Goal: Task Accomplishment & Management: Use online tool/utility

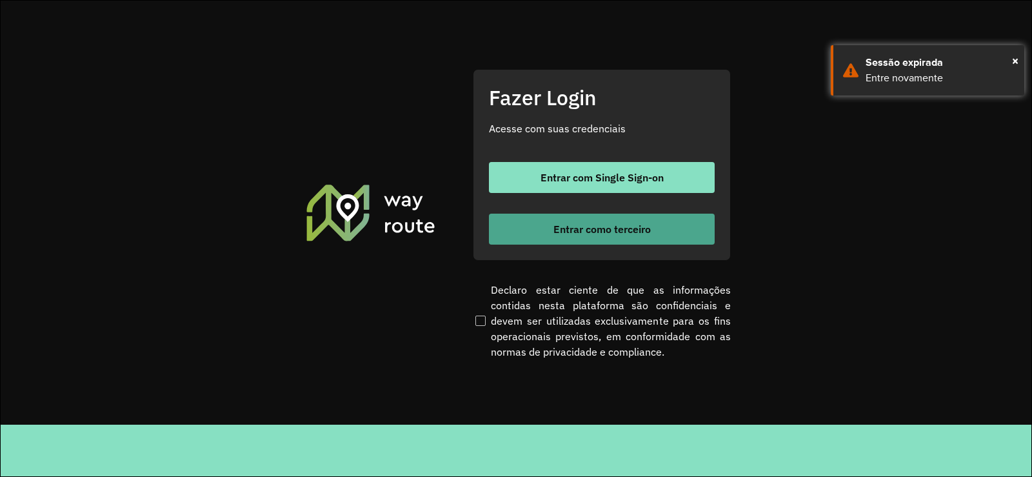
click at [608, 228] on span "Entrar como terceiro" at bounding box center [602, 229] width 97 height 10
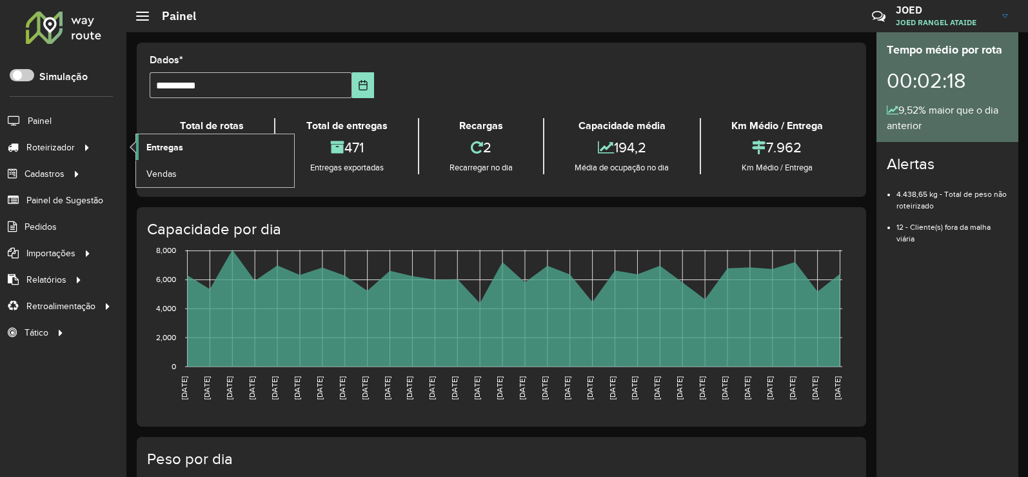
click at [194, 139] on link "Entregas" at bounding box center [215, 147] width 158 height 26
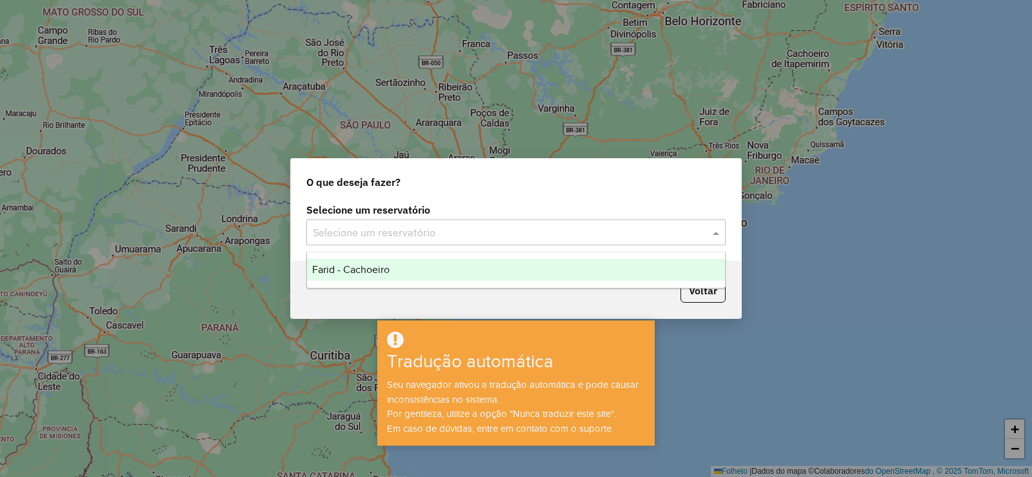
click at [637, 231] on input "text" at bounding box center [503, 232] width 381 height 15
click at [609, 275] on div "Farid - Cachoeiro" at bounding box center [516, 270] width 418 height 22
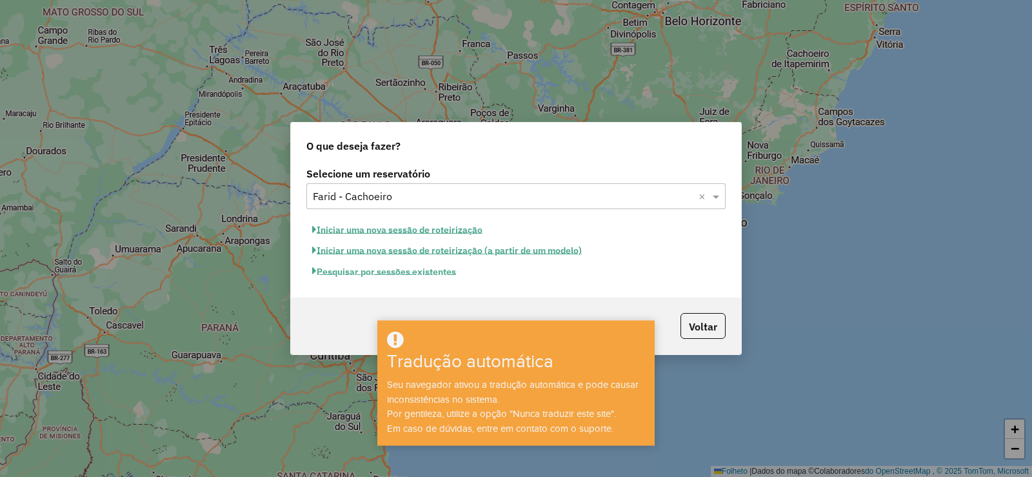
click at [386, 271] on font "Pesquisar por sessões existentes" at bounding box center [386, 272] width 139 height 12
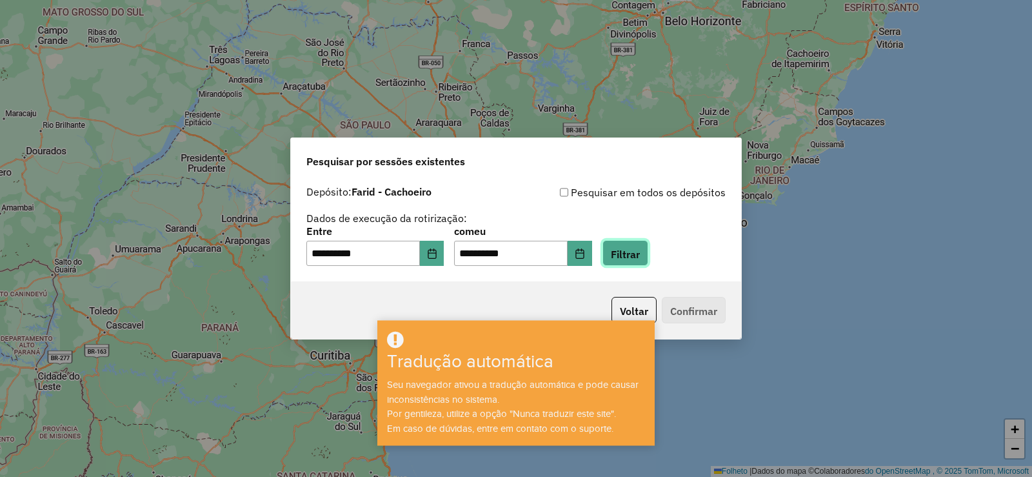
click at [636, 256] on font "Filtrar" at bounding box center [625, 253] width 29 height 13
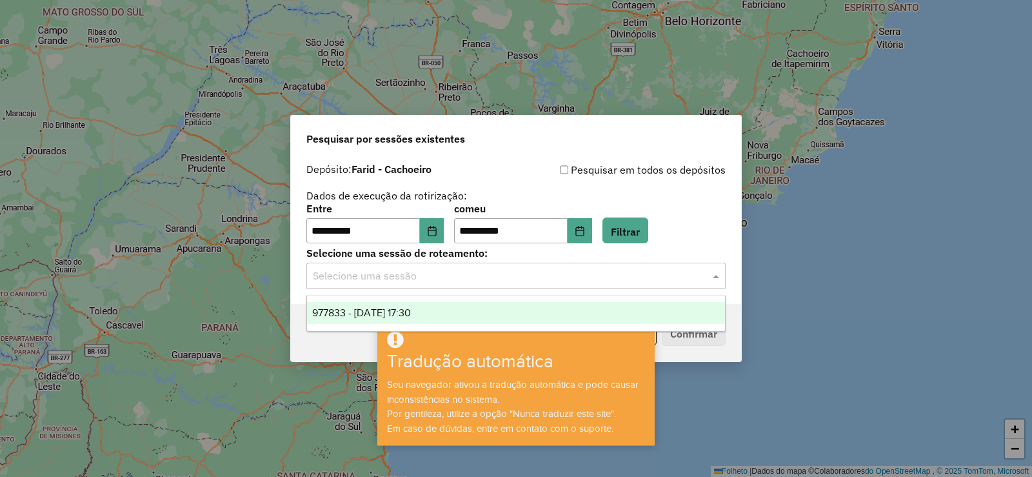
click at [633, 282] on input "text" at bounding box center [503, 275] width 381 height 15
click at [621, 310] on div "977833 - 12/08/2025 17:30" at bounding box center [516, 313] width 418 height 22
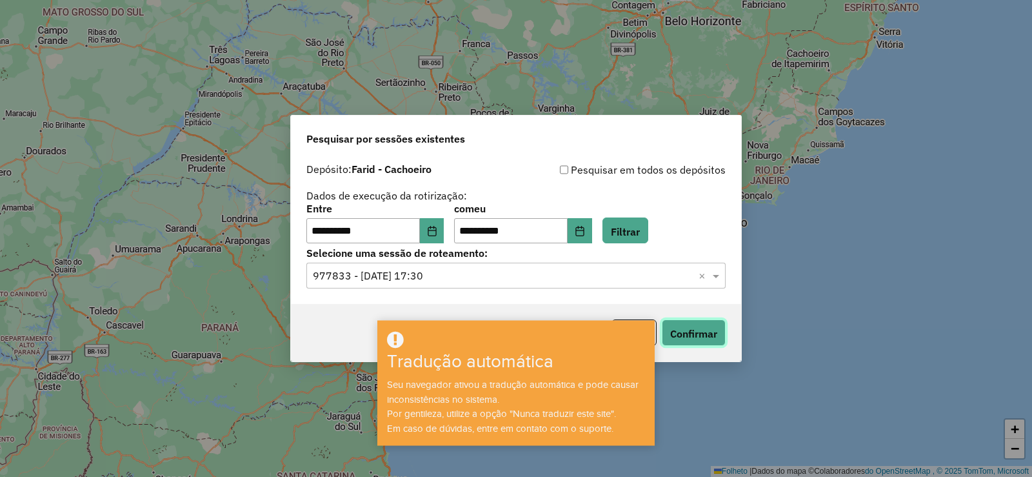
click at [708, 325] on button "Confirmar" at bounding box center [694, 332] width 64 height 26
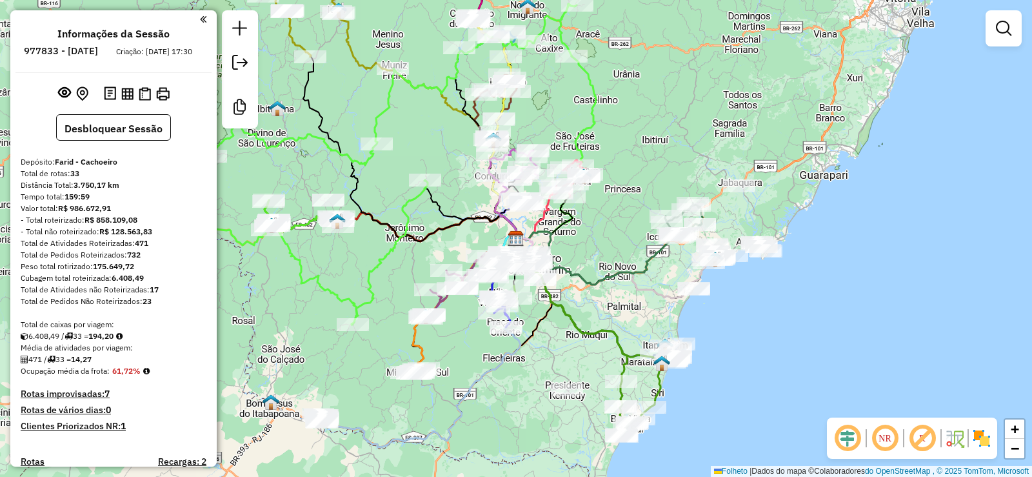
click at [847, 436] on em at bounding box center [847, 438] width 31 height 31
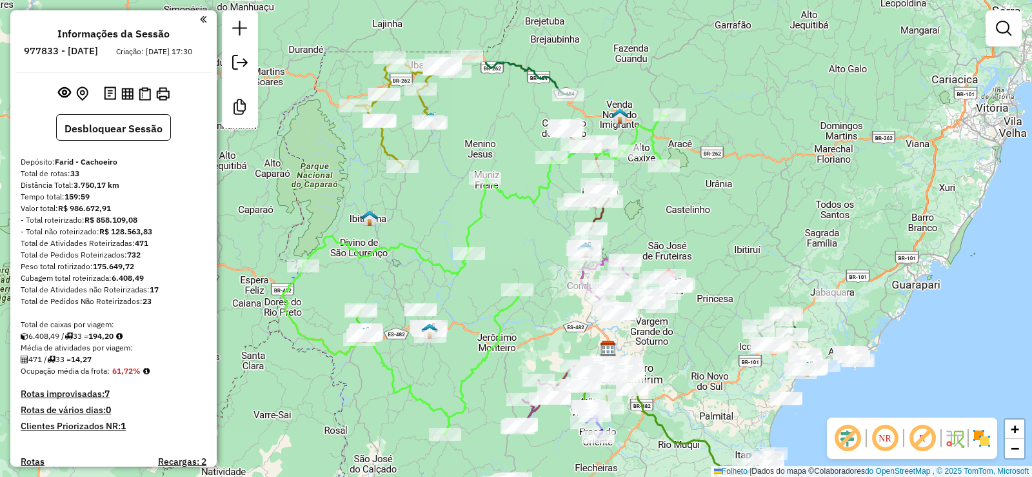
drag, startPoint x: 636, startPoint y: 342, endPoint x: 720, endPoint y: 450, distance: 136.9
click at [720, 450] on div "Janela de atendimento Grau de atendimento Capacidade Transportadoras Veículos C…" at bounding box center [516, 238] width 1032 height 477
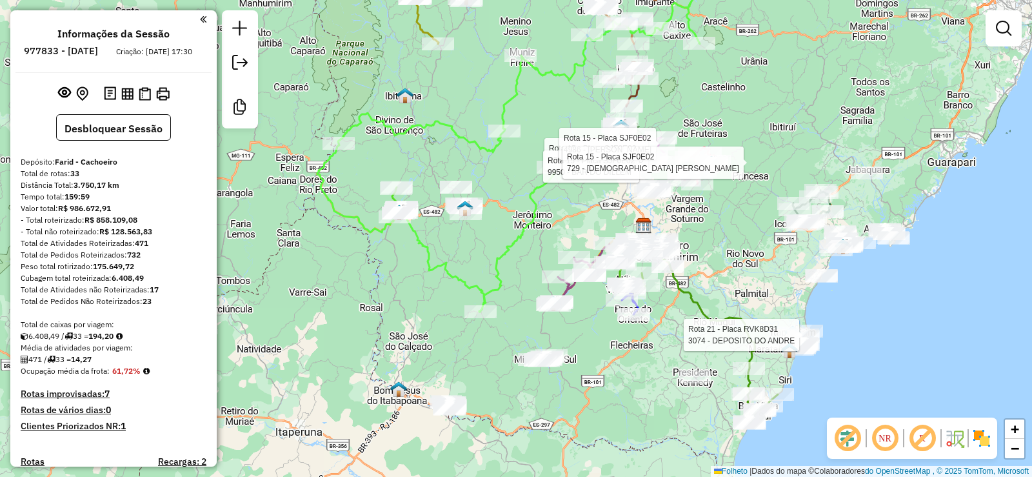
drag, startPoint x: 404, startPoint y: 312, endPoint x: 453, endPoint y: 310, distance: 49.1
click at [463, 309] on div "Rota 21 - Placa RVK8D31 3074 - DEPOSITO DO ANDRE Rota 15 - Placa SJF0E02 63437 …" at bounding box center [516, 238] width 1032 height 477
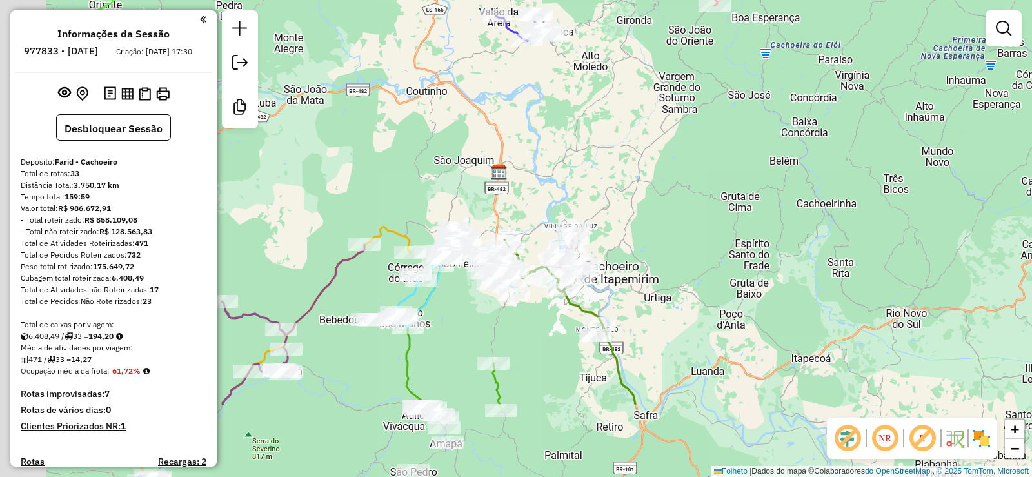
drag, startPoint x: 652, startPoint y: 295, endPoint x: 777, endPoint y: 175, distance: 173.9
click at [777, 175] on div "Rota 21 - Placa RVK8D31 3074 - DEPOSITO DO ANDRE Rota 15 - Placa SJF0E02 63437 …" at bounding box center [516, 238] width 1032 height 477
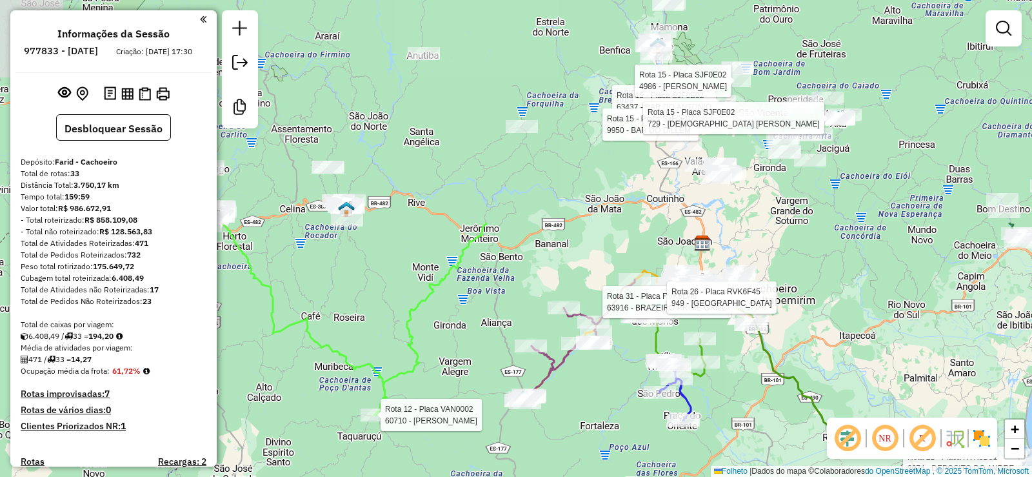
drag, startPoint x: 528, startPoint y: 189, endPoint x: 692, endPoint y: 459, distance: 316.1
click at [692, 459] on div "Rota 21 - Placa RVK8D31 3074 - DEPOSITO DO ANDRE Rota 15 - Placa SJF0E02 63437 …" at bounding box center [516, 238] width 1032 height 477
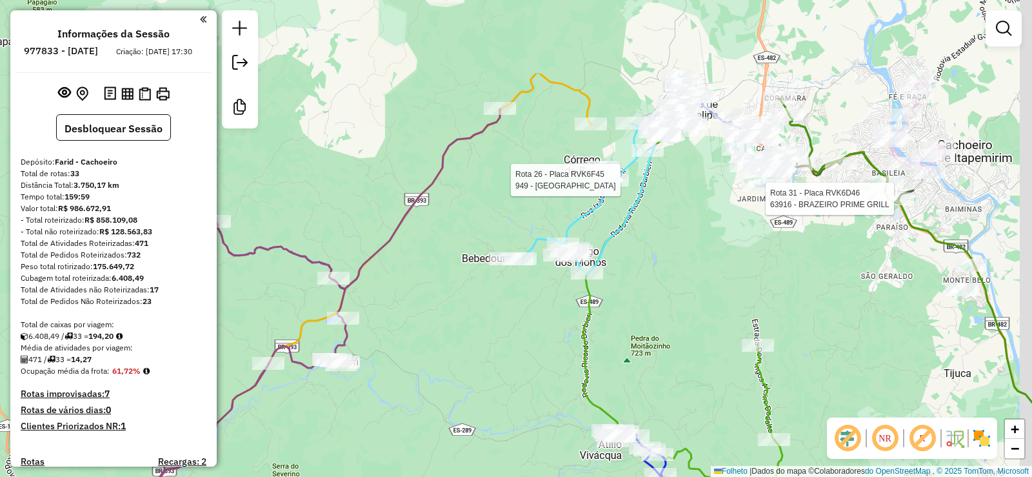
drag, startPoint x: 617, startPoint y: 292, endPoint x: 614, endPoint y: 320, distance: 28.6
click at [614, 320] on div "Rota 21 - Placa RVK8D31 3074 - DEPOSITO DO ANDRE Rota 15 - Placa SJF0E02 63437 …" at bounding box center [516, 238] width 1032 height 477
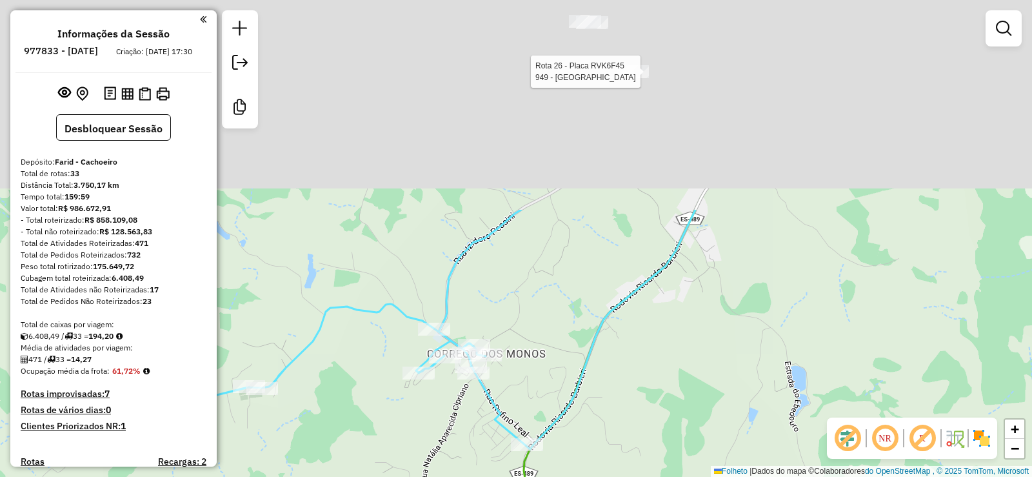
drag, startPoint x: 784, startPoint y: 146, endPoint x: 820, endPoint y: 404, distance: 260.6
click at [820, 404] on div "Rota 21 - Placa RVK8D31 3074 - DEPOSITO DO ANDRE Rota 15 - Placa SJF0E02 63437 …" at bounding box center [516, 238] width 1032 height 477
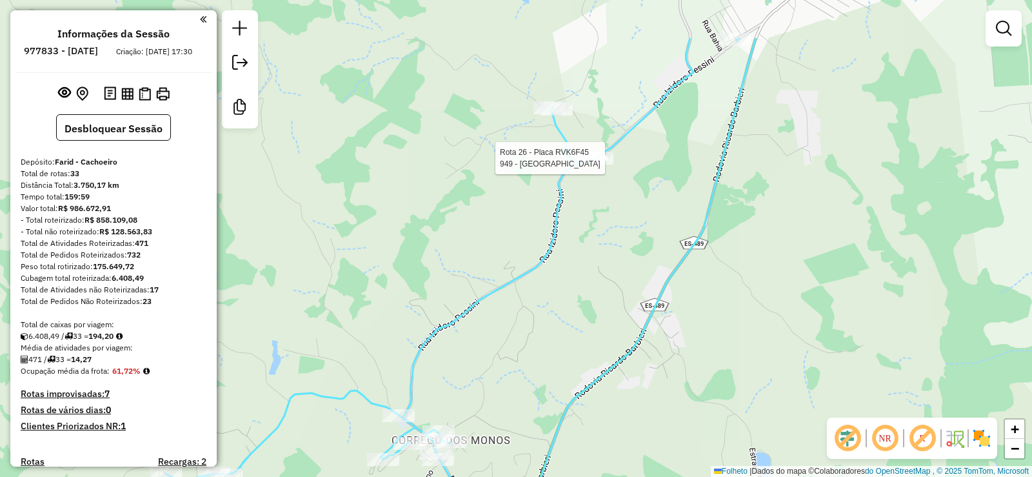
drag, startPoint x: 778, startPoint y: 184, endPoint x: 649, endPoint y: 400, distance: 251.7
click at [650, 399] on div "Rota 21 - Placa RVK8D31 3074 - DEPOSITO DO ANDRE Rota 15 - Placa SJF0E02 63437 …" at bounding box center [516, 238] width 1032 height 477
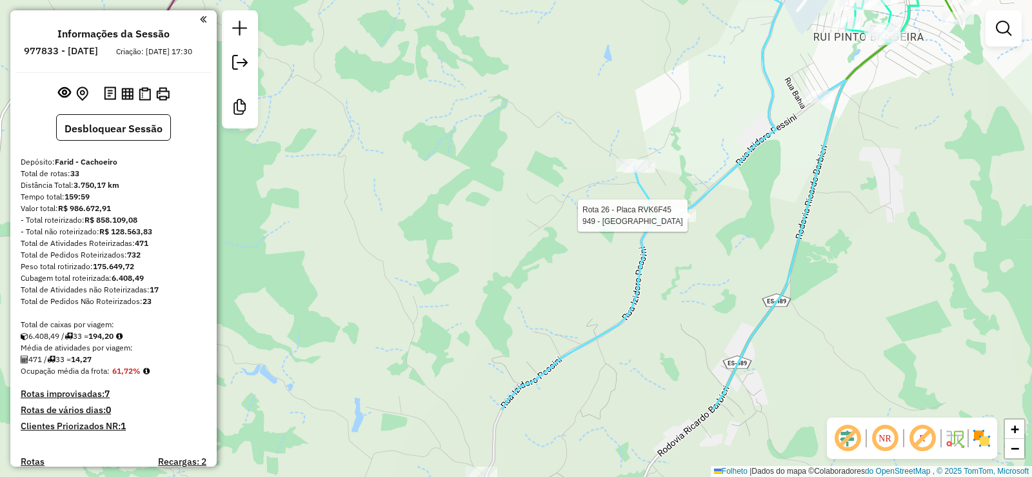
drag, startPoint x: 505, startPoint y: 323, endPoint x: 697, endPoint y: 208, distance: 223.4
click at [697, 208] on icon at bounding box center [674, 198] width 344 height 421
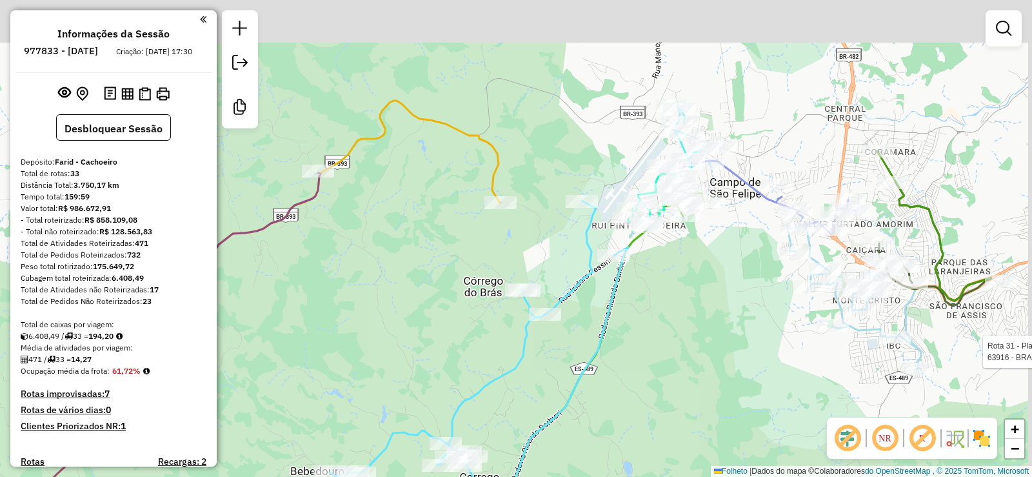
drag, startPoint x: 723, startPoint y: 252, endPoint x: 557, endPoint y: 361, distance: 198.5
click at [557, 361] on div "Rota 21 - Placa RVK8D31 3074 - DEPOSITO DO ANDRE Rota 15 - Placa SJF0E02 63437 …" at bounding box center [516, 238] width 1032 height 477
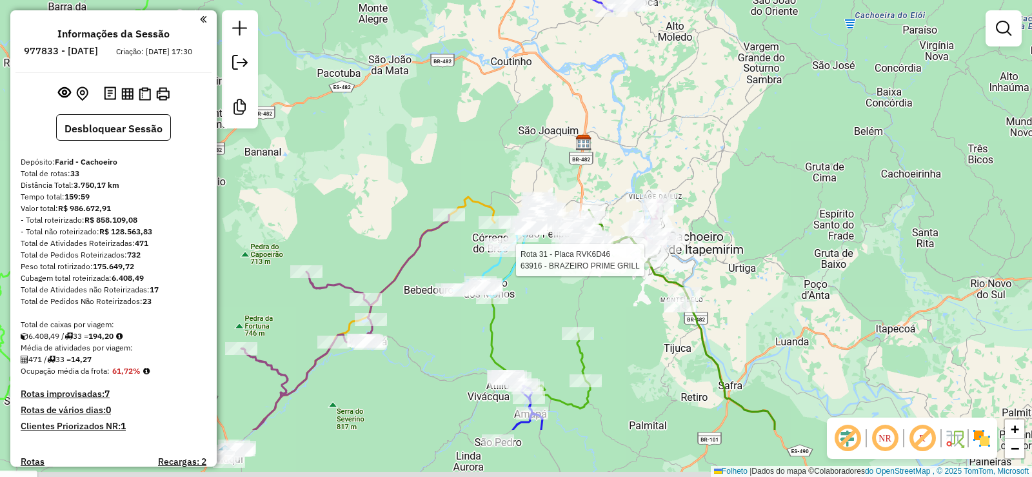
drag, startPoint x: 612, startPoint y: 247, endPoint x: 575, endPoint y: 155, distance: 98.7
click at [575, 155] on div "Rota 21 - Placa RVK8D31 3074 - DEPOSITO DO ANDRE Rota 15 - Placa SJF0E02 63437 …" at bounding box center [516, 238] width 1032 height 477
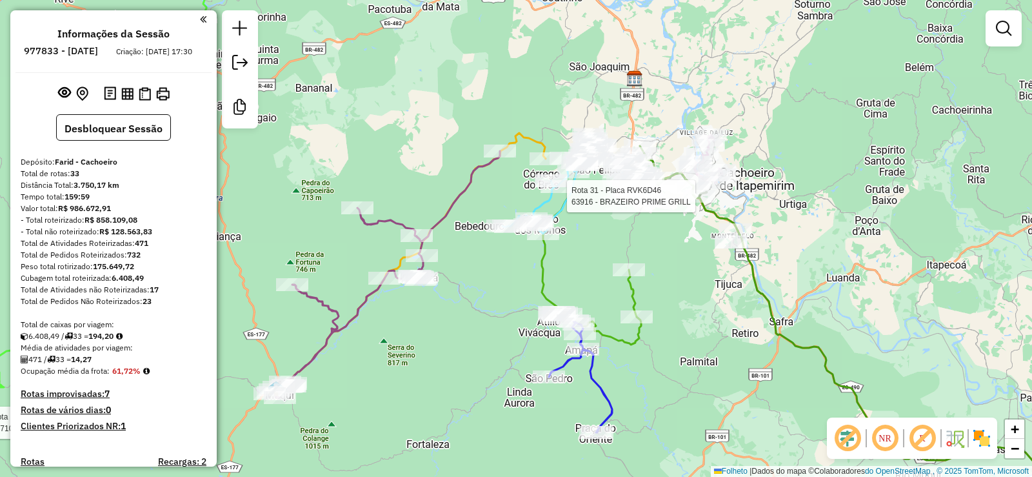
drag, startPoint x: 597, startPoint y: 317, endPoint x: 648, endPoint y: 268, distance: 70.7
click at [647, 268] on div "Rota 21 - Placa RVK8D31 3074 - DEPOSITO DO ANDRE Rota 15 - Placa SJF0E02 63437 …" at bounding box center [516, 238] width 1032 height 477
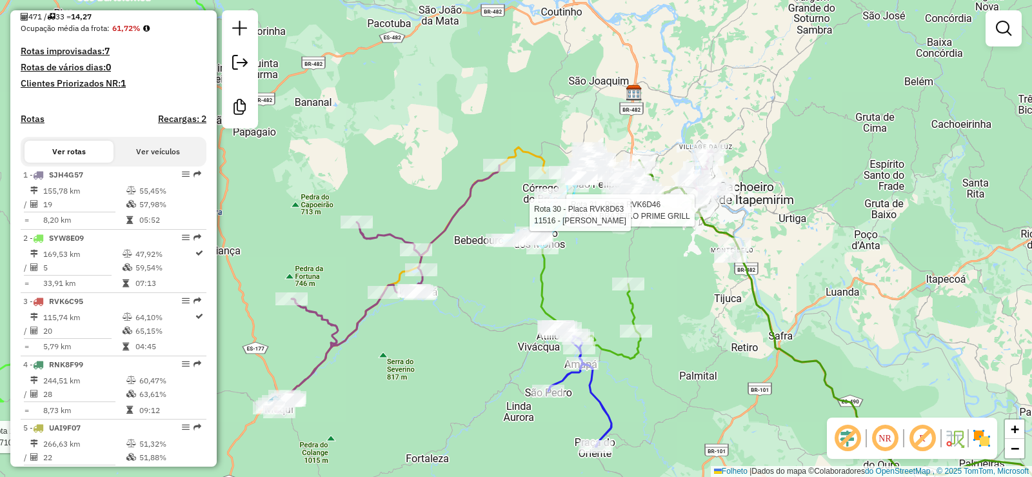
scroll to position [387, 0]
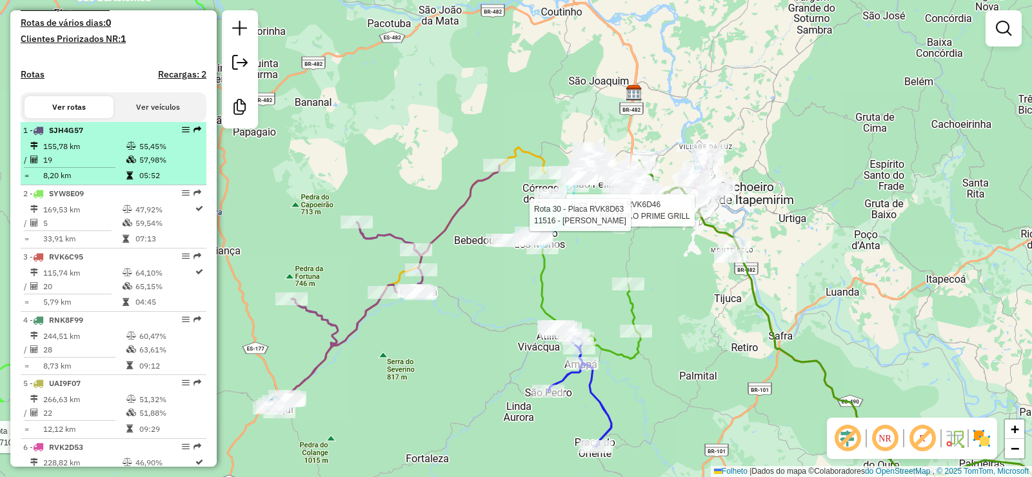
click at [188, 152] on td "55,45%" at bounding box center [170, 146] width 62 height 14
select select "**********"
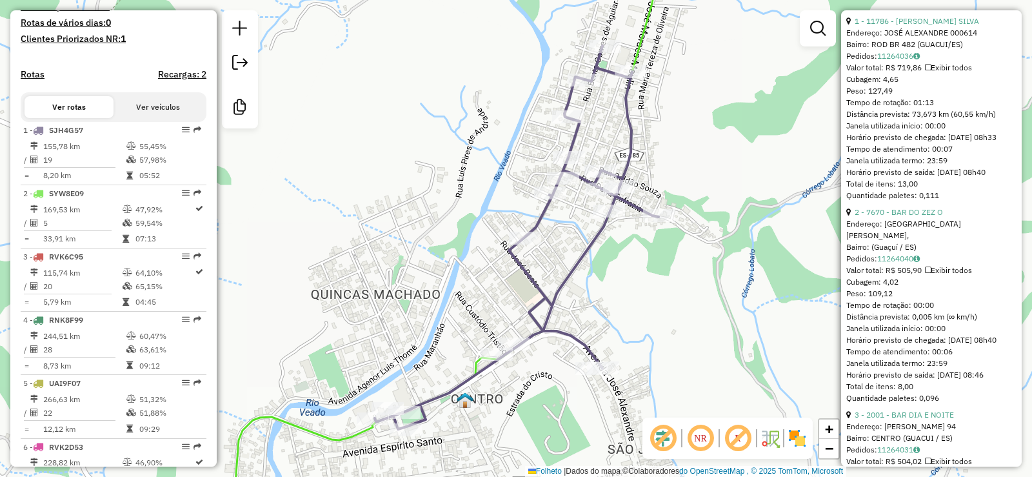
scroll to position [452, 0]
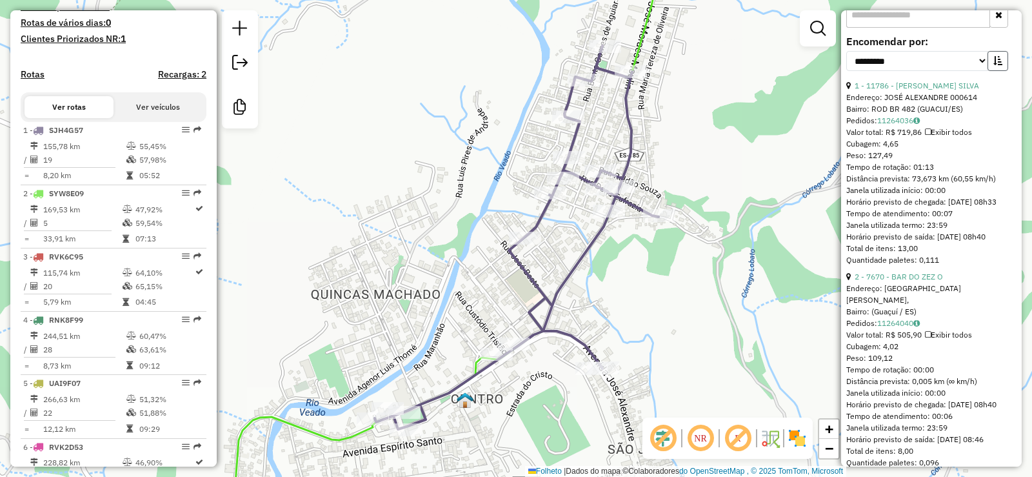
click at [998, 67] on button "button" at bounding box center [998, 61] width 21 height 20
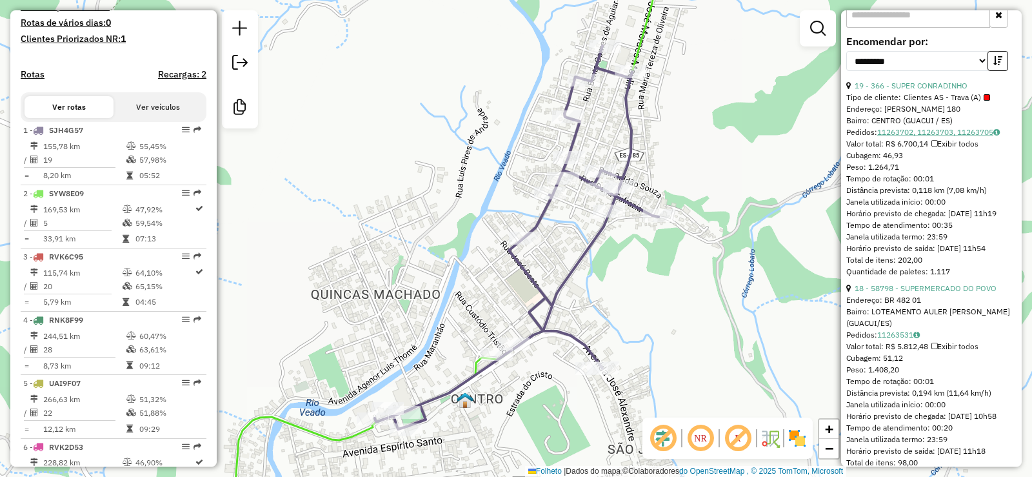
click at [961, 137] on font "11263702, 11263703, 11263705" at bounding box center [935, 132] width 116 height 10
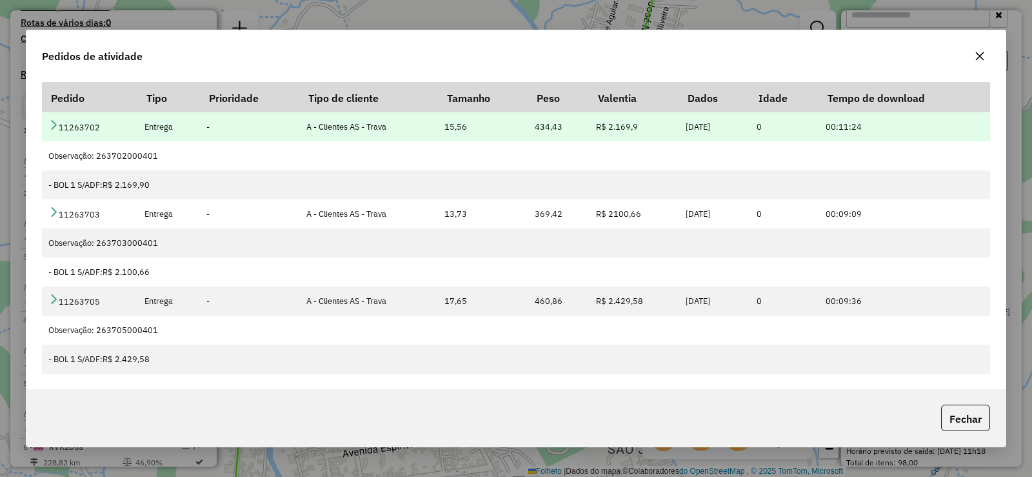
click at [50, 125] on icon at bounding box center [53, 124] width 10 height 10
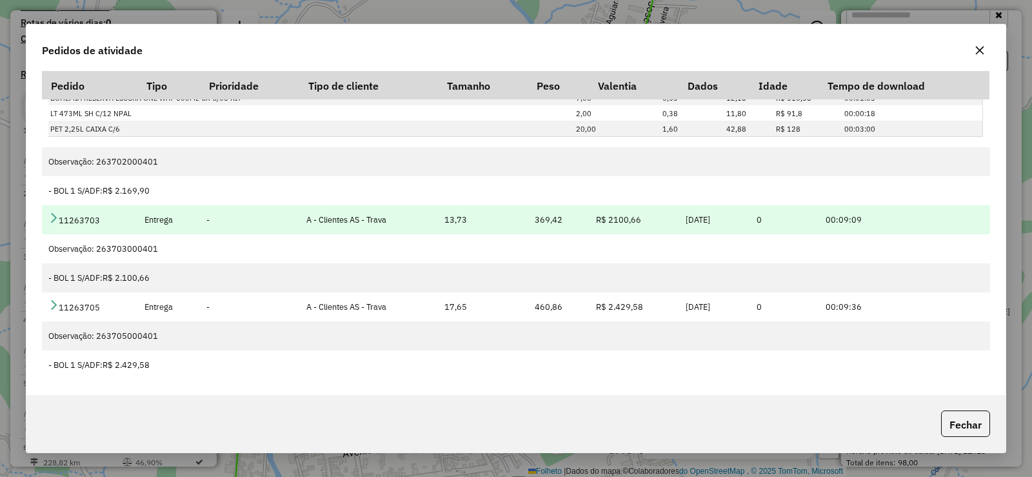
scroll to position [0, 0]
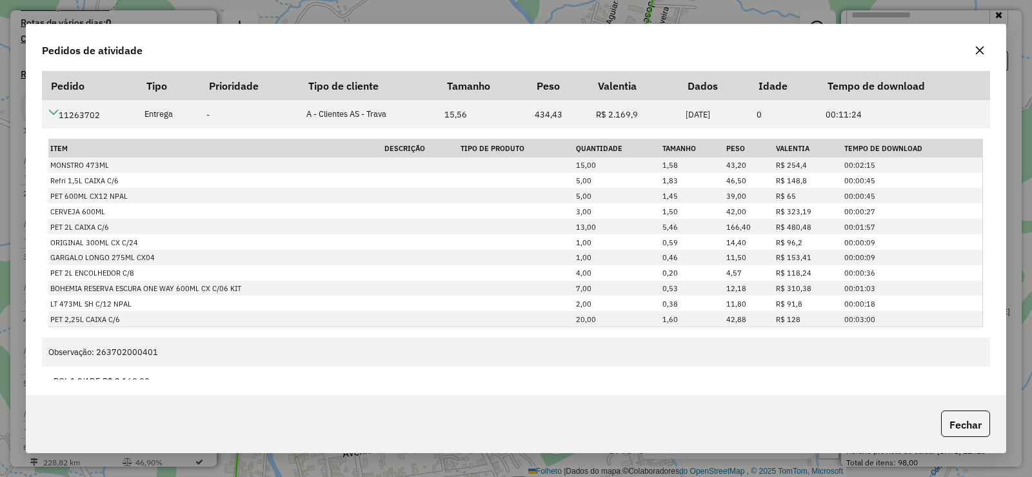
click at [983, 46] on icon "button" at bounding box center [980, 50] width 8 height 8
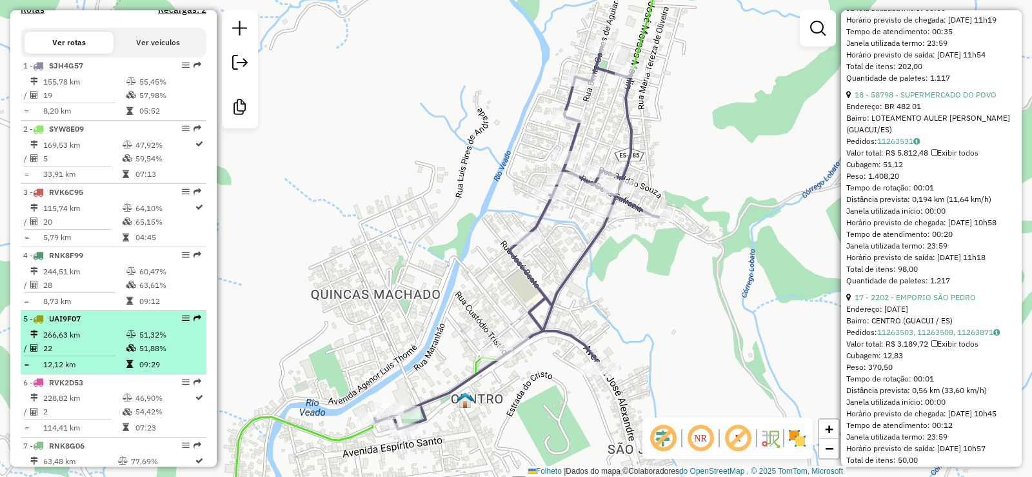
scroll to position [516, 0]
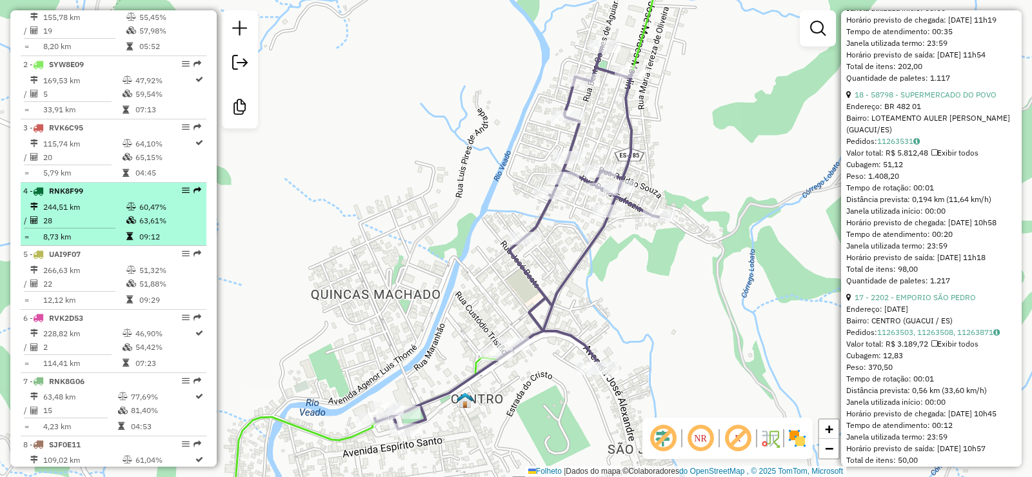
click at [184, 194] on em at bounding box center [186, 190] width 8 height 8
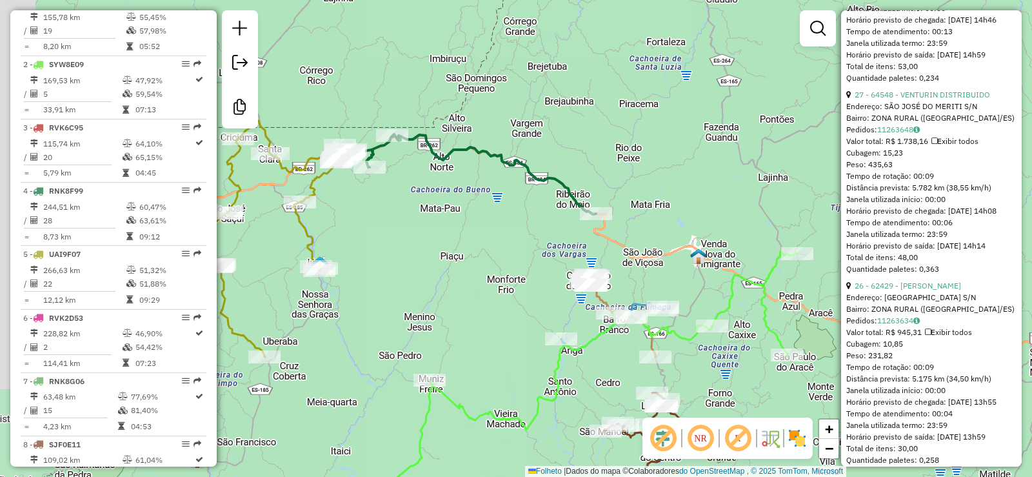
drag, startPoint x: 371, startPoint y: 223, endPoint x: 392, endPoint y: 219, distance: 21.0
click at [392, 219] on div "Rota 21 - Placa RVK8D31 3074 - DEPOSITO DO ANDRE Rota 15 - Placa SJF0E02 63437 …" at bounding box center [516, 238] width 1032 height 477
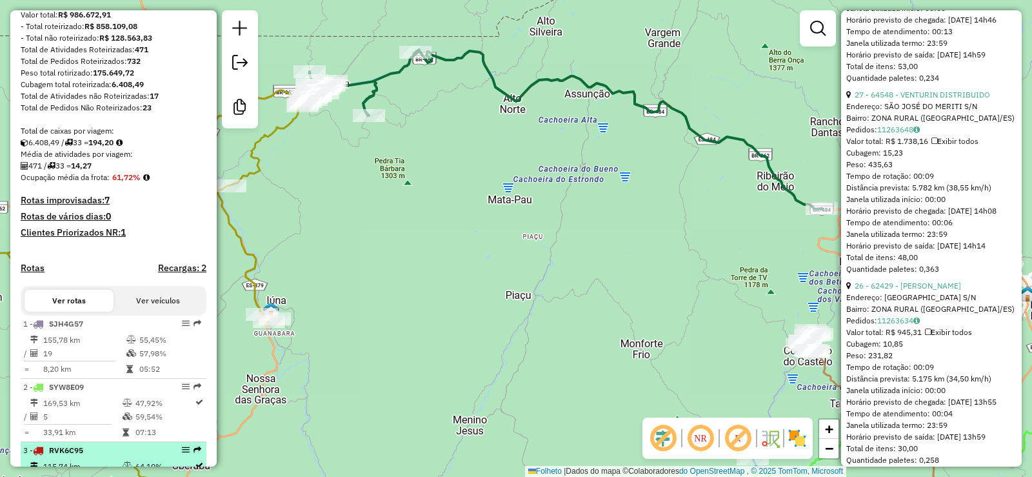
scroll to position [0, 0]
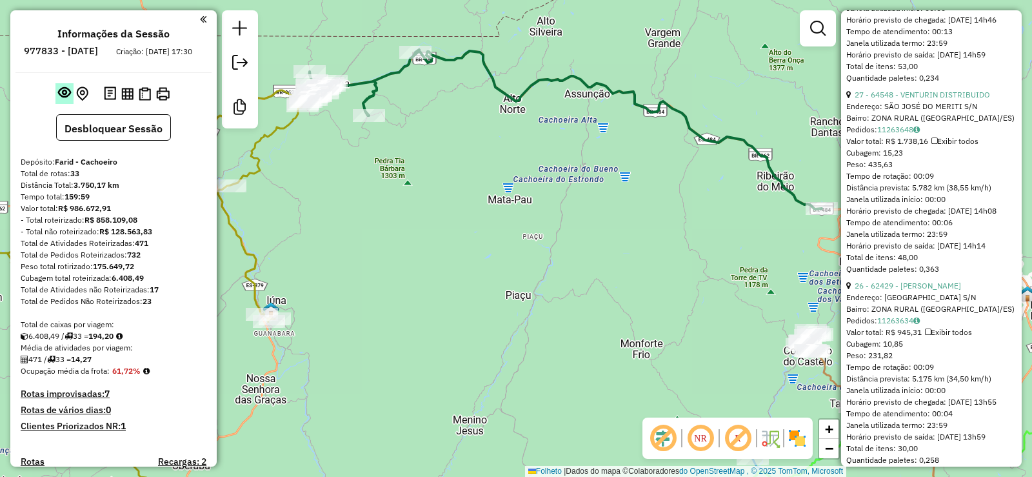
click at [62, 99] on em at bounding box center [64, 92] width 13 height 13
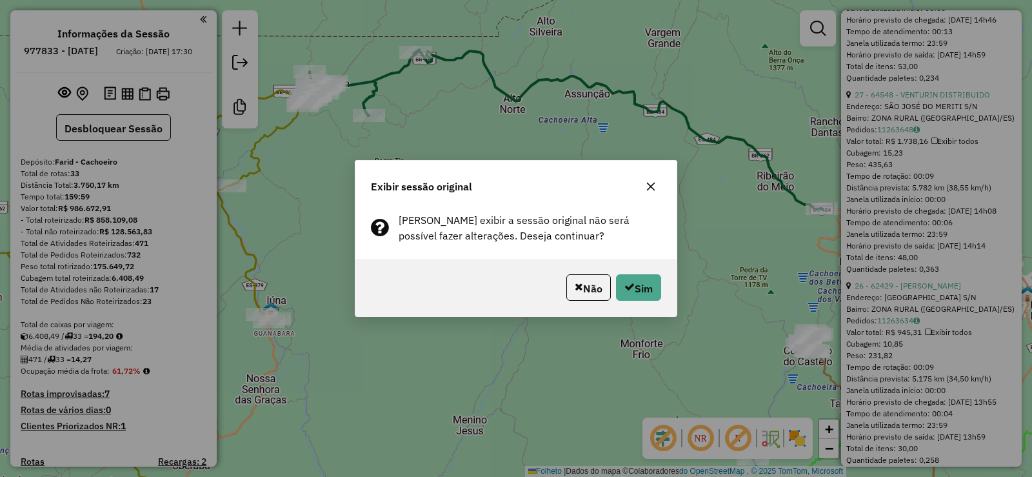
click at [646, 181] on button "button" at bounding box center [651, 186] width 21 height 21
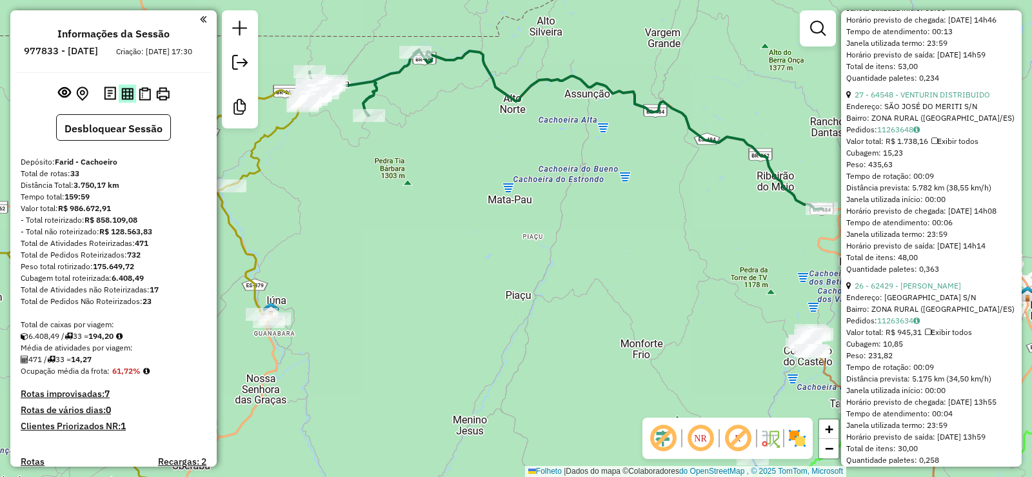
click at [122, 100] on img at bounding box center [127, 94] width 12 height 12
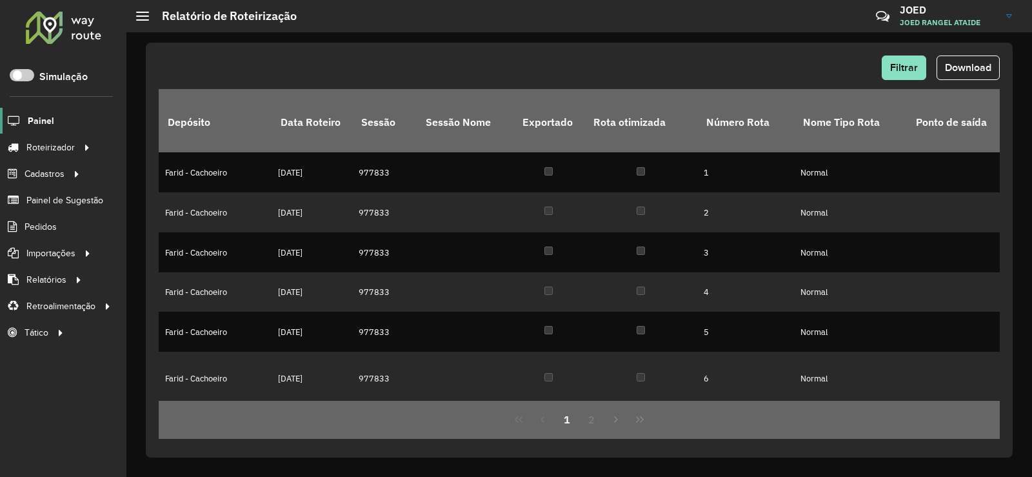
click at [35, 132] on link "Painel" at bounding box center [27, 121] width 54 height 26
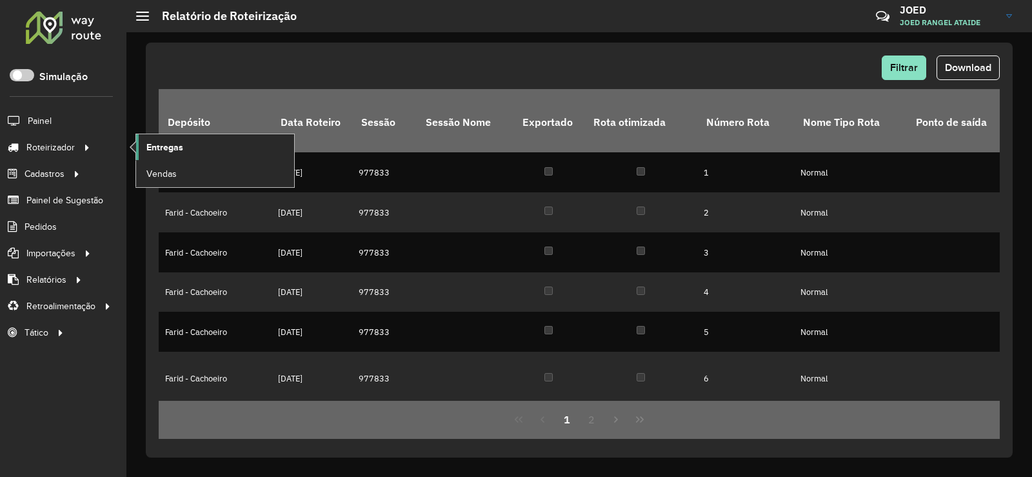
click at [174, 141] on span "Entregas" at bounding box center [164, 148] width 37 height 14
click at [254, 156] on link "Entregas" at bounding box center [215, 147] width 158 height 26
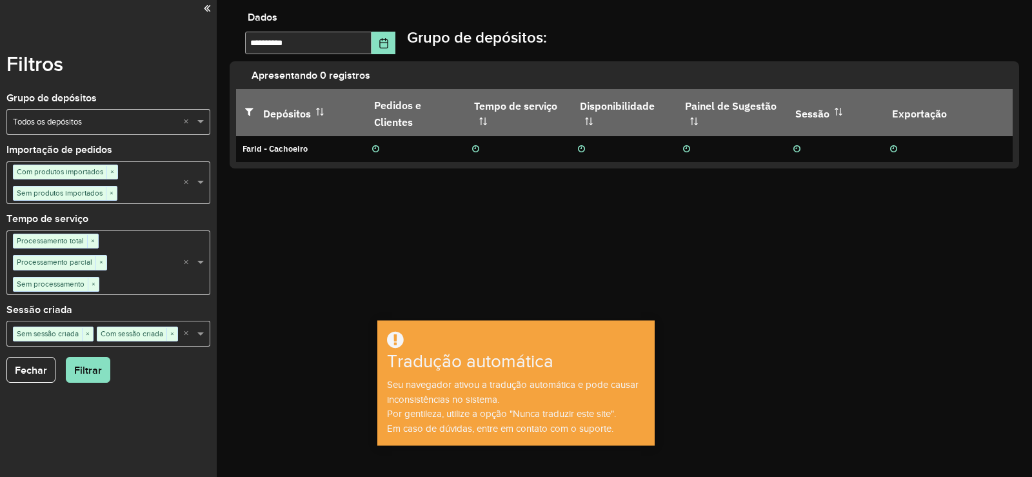
click at [219, 8] on div "**********" at bounding box center [625, 238] width 816 height 477
click at [213, 6] on div "Filtros Grupo de depósitos Selecione um grupo × Todos os depósitos × Importação…" at bounding box center [108, 238] width 217 height 477
click at [203, 11] on div at bounding box center [108, 8] width 204 height 17
click at [208, 12] on icon at bounding box center [207, 9] width 6 height 12
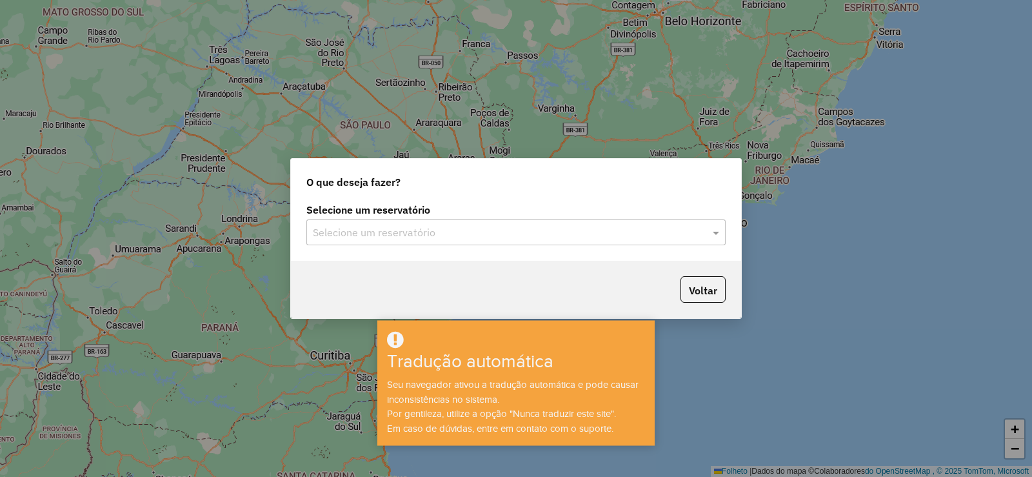
click at [661, 237] on input "text" at bounding box center [503, 232] width 381 height 15
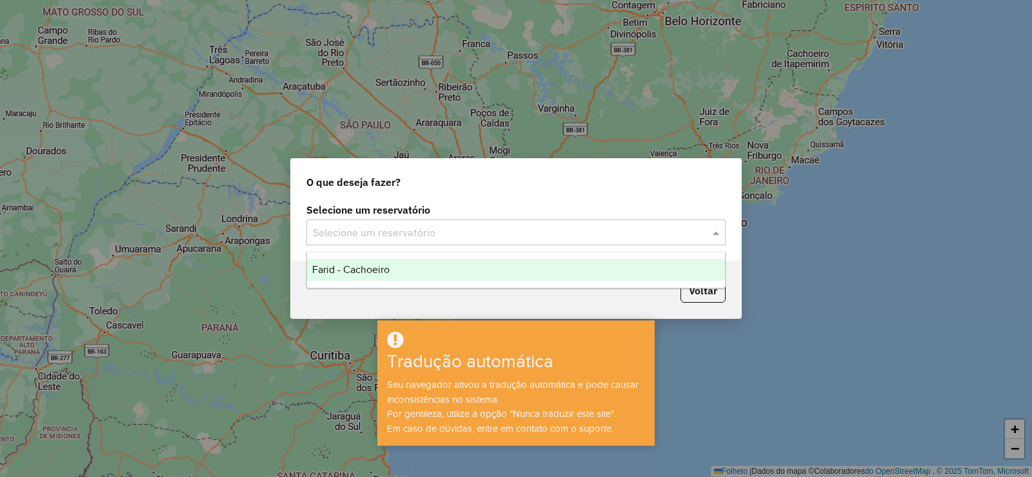
click at [623, 285] on ng-dropdown-panel "Farid - Cachoeiro" at bounding box center [515, 270] width 419 height 37
click at [686, 273] on div "Farid - Cachoeiro" at bounding box center [516, 270] width 418 height 22
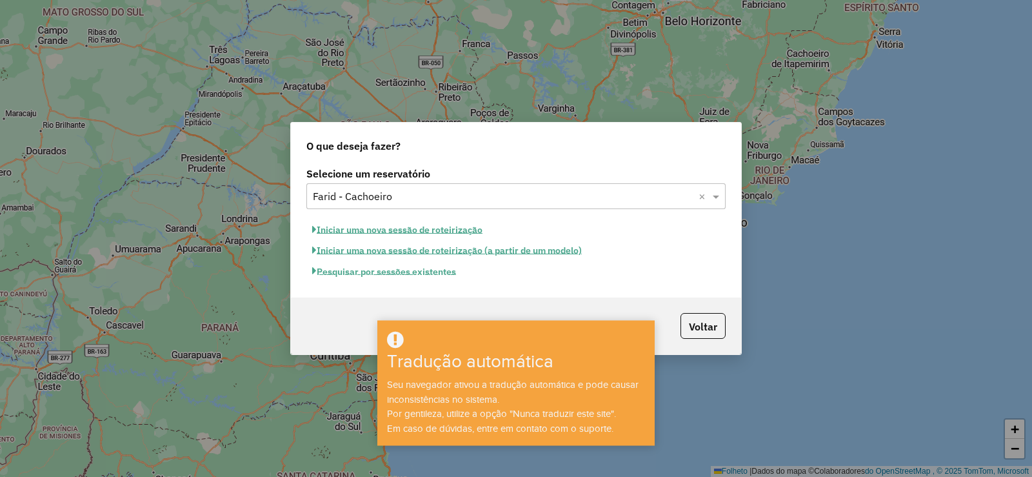
click at [333, 232] on font "Iniciar uma nova sessão de roteirização" at bounding box center [400, 230] width 166 height 12
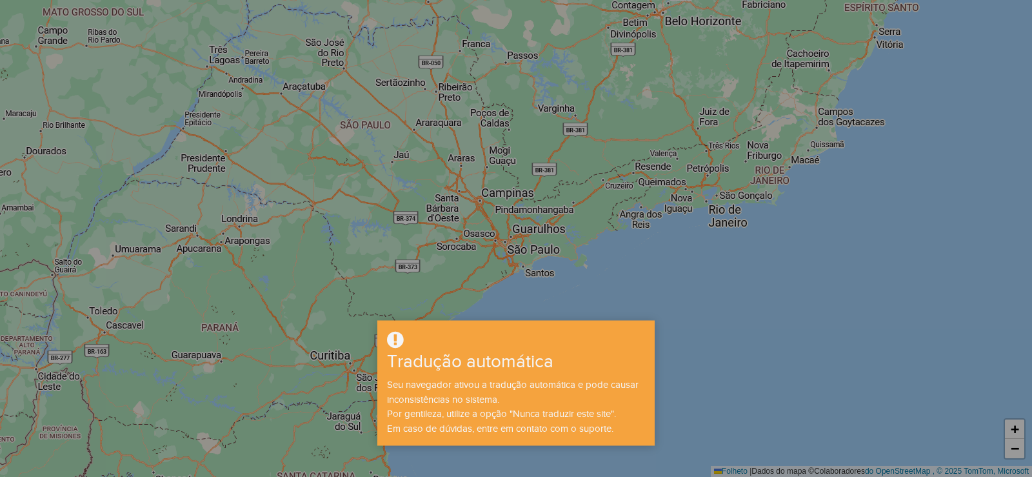
select select "*"
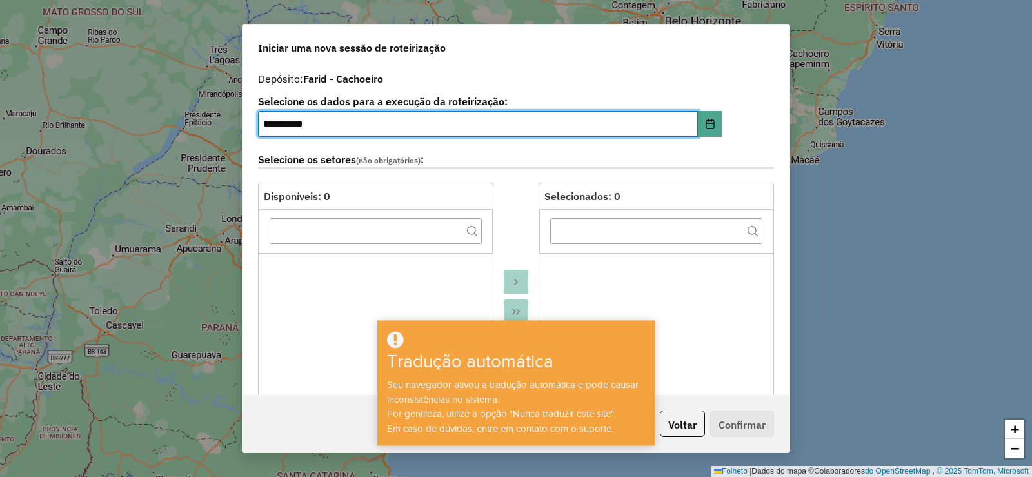
click at [803, 208] on div "**********" at bounding box center [516, 238] width 1032 height 477
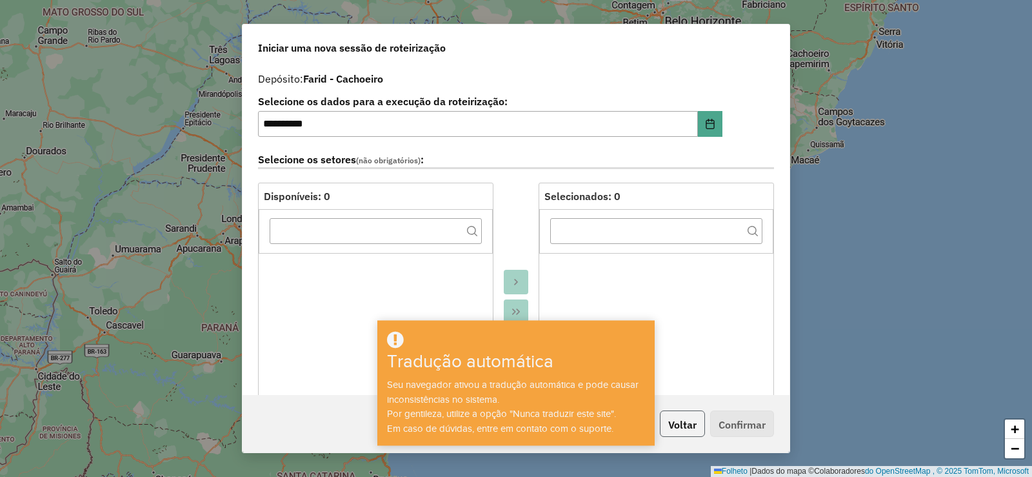
click at [672, 417] on font "Voltar" at bounding box center [682, 423] width 28 height 13
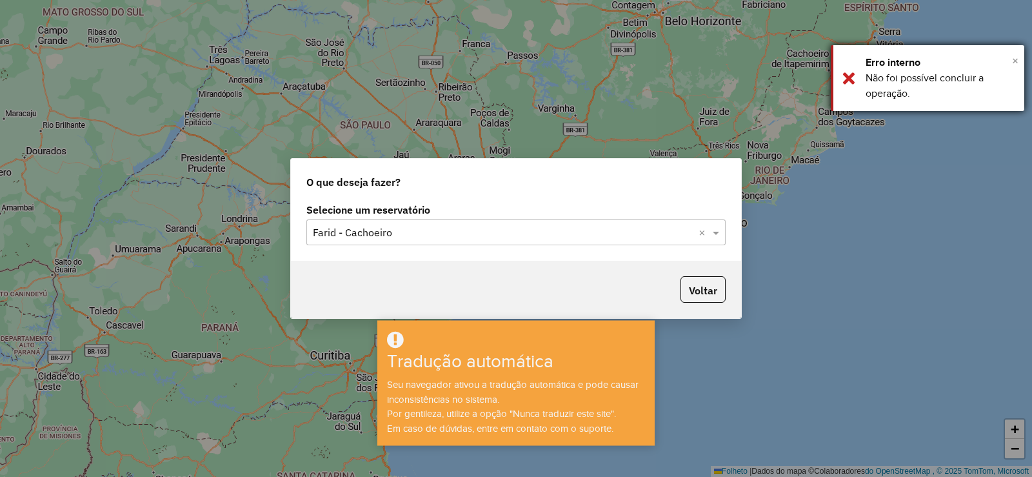
click at [1015, 61] on font "×" at bounding box center [1015, 61] width 6 height 14
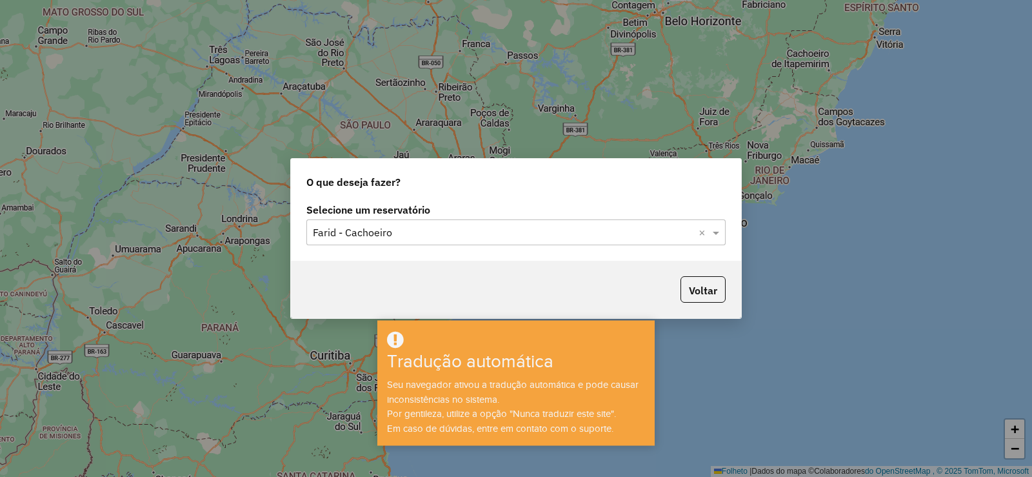
click at [428, 236] on input "text" at bounding box center [503, 232] width 381 height 15
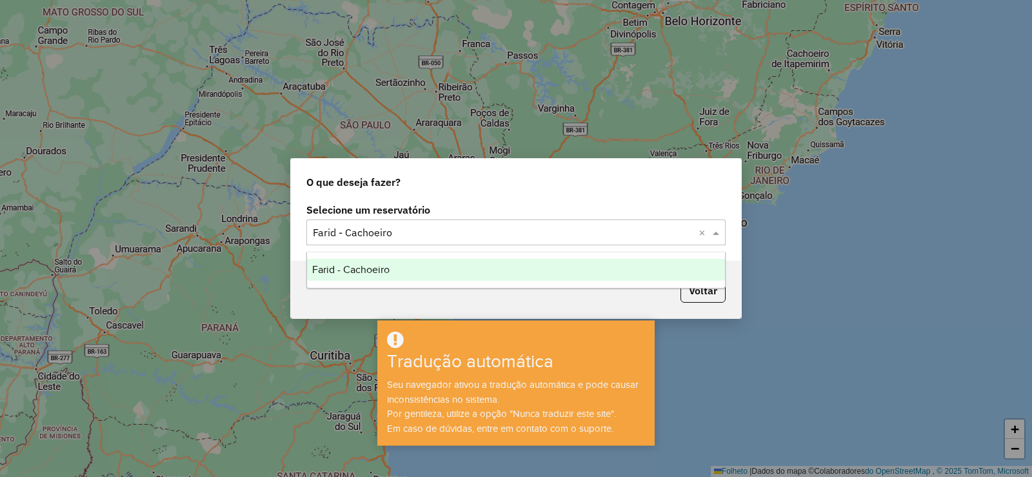
click at [415, 274] on div "Farid - Cachoeiro" at bounding box center [516, 270] width 418 height 22
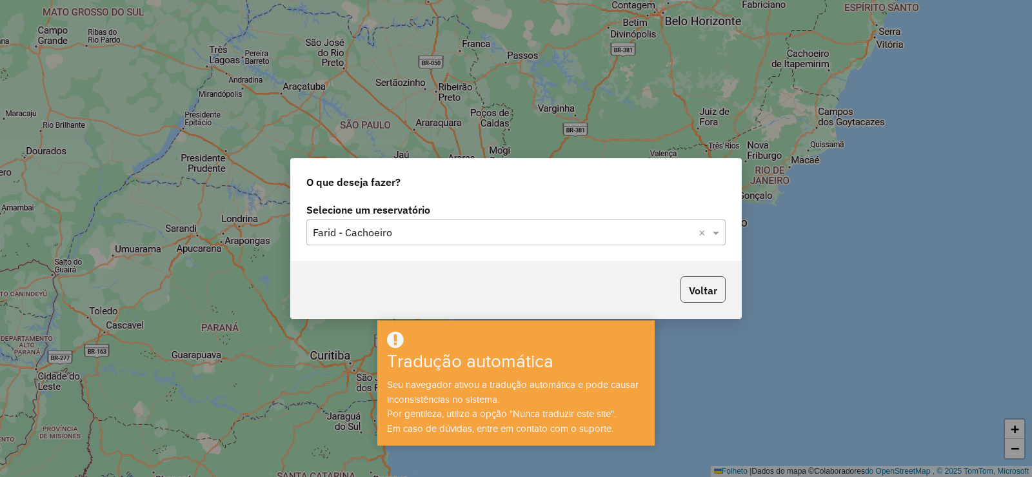
click at [707, 288] on font "Voltar" at bounding box center [703, 290] width 28 height 13
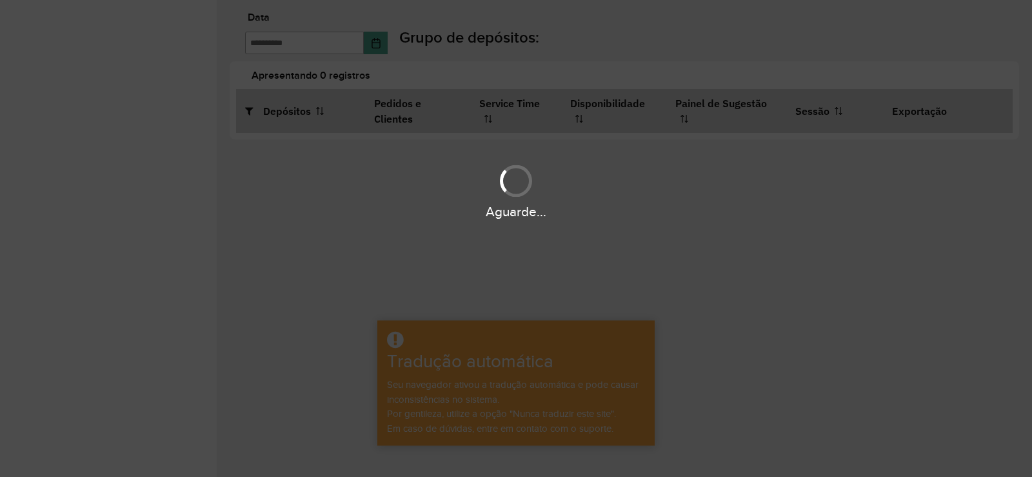
type input "**********"
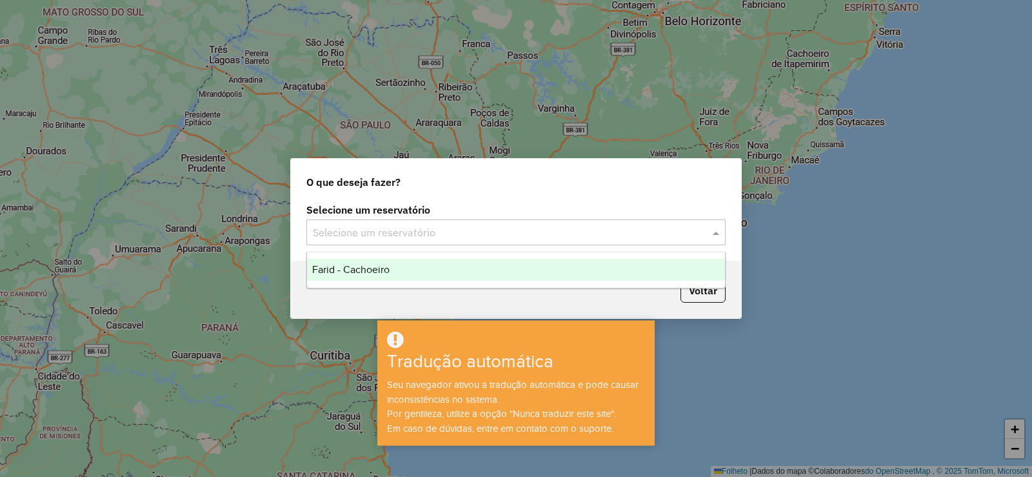
click at [435, 229] on input "text" at bounding box center [503, 232] width 381 height 15
click at [428, 255] on ng-dropdown-panel "Farid - Cachoeiro" at bounding box center [515, 270] width 419 height 37
drag, startPoint x: 652, startPoint y: 287, endPoint x: 661, endPoint y: 288, distance: 9.1
click at [656, 287] on ng-dropdown-panel "Farid - Cachoeiro" at bounding box center [515, 270] width 419 height 37
click at [577, 257] on ng-dropdown-panel "Farid - Cachoeiro" at bounding box center [515, 270] width 419 height 37
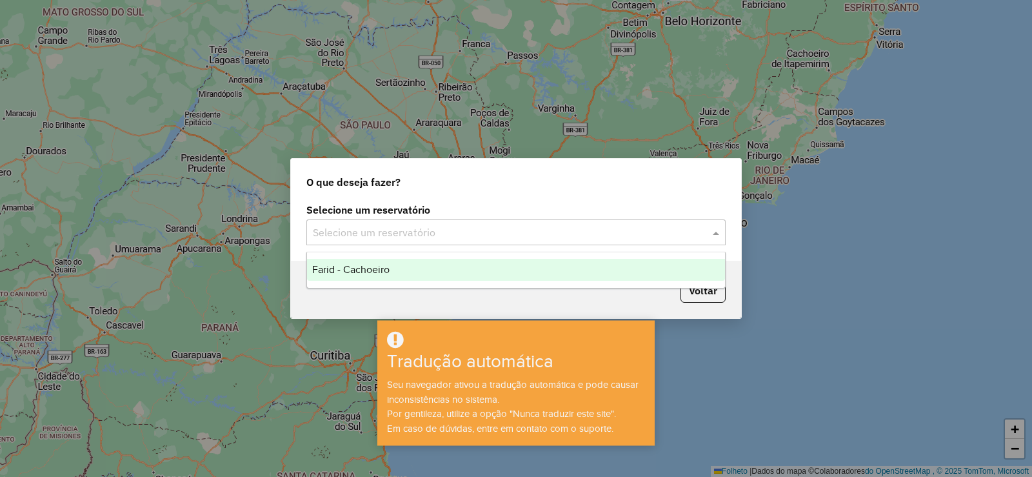
click at [577, 273] on div "Farid - Cachoeiro" at bounding box center [516, 270] width 418 height 22
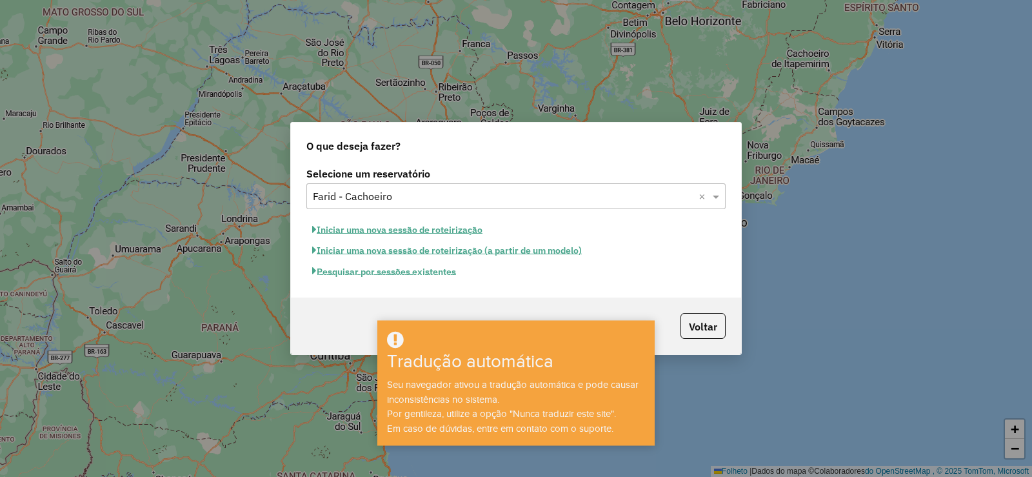
click at [396, 273] on font "Pesquisar por sessões existentes" at bounding box center [386, 272] width 139 height 12
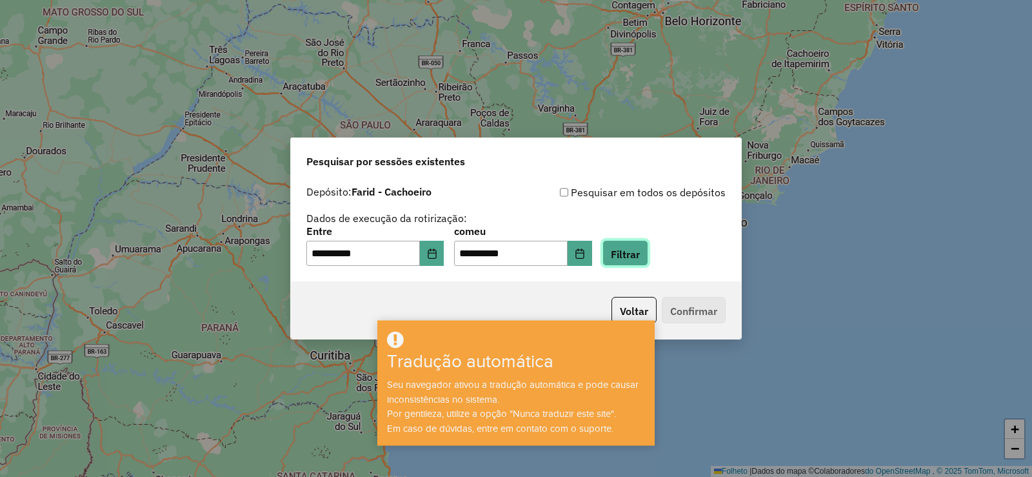
click at [640, 254] on font "Filtrar" at bounding box center [625, 253] width 29 height 13
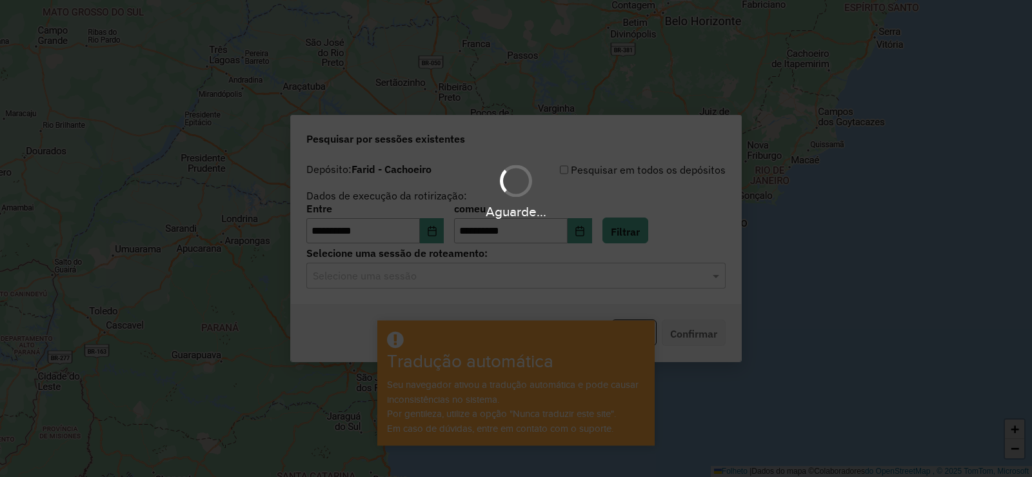
click at [629, 272] on input "text" at bounding box center [503, 275] width 381 height 15
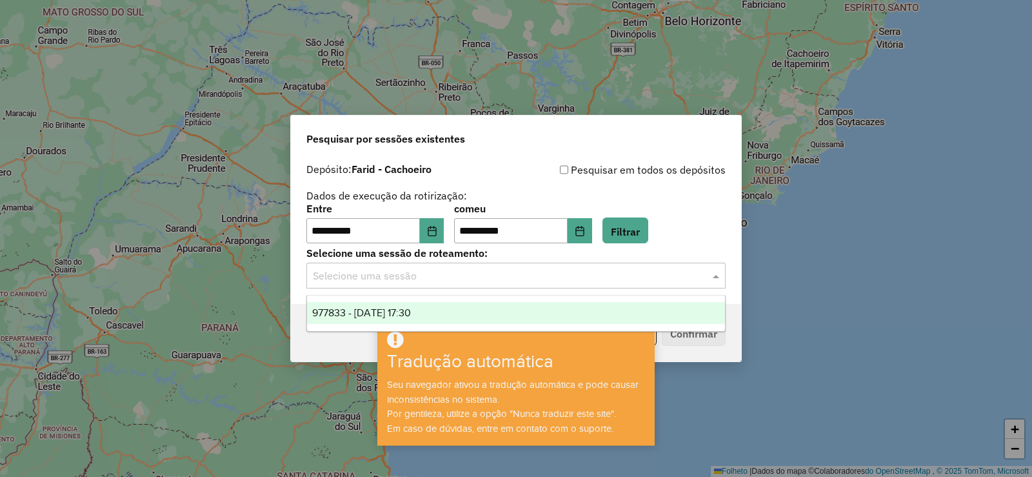
click at [599, 301] on ng-dropdown-panel "977833 - 12/08/2025 17:30" at bounding box center [515, 313] width 419 height 37
click at [605, 314] on div "977833 - 12/08/2025 17:30" at bounding box center [516, 313] width 418 height 22
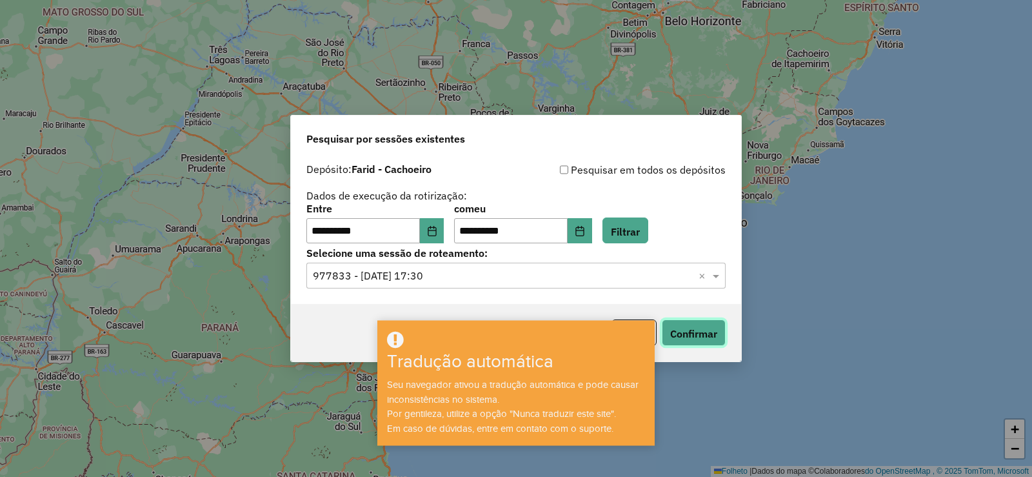
click at [674, 327] on font "Confirmar" at bounding box center [693, 333] width 47 height 13
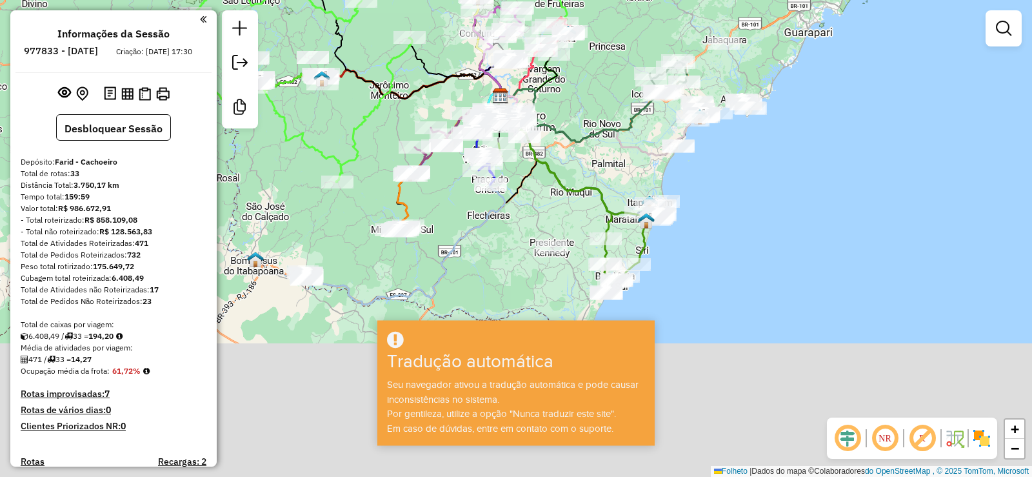
drag, startPoint x: 603, startPoint y: 294, endPoint x: 585, endPoint y: 150, distance: 145.0
click at [585, 150] on div "Janela de atendimento Grau de atendimento Capacidade Transportadoras Veículos C…" at bounding box center [516, 238] width 1032 height 477
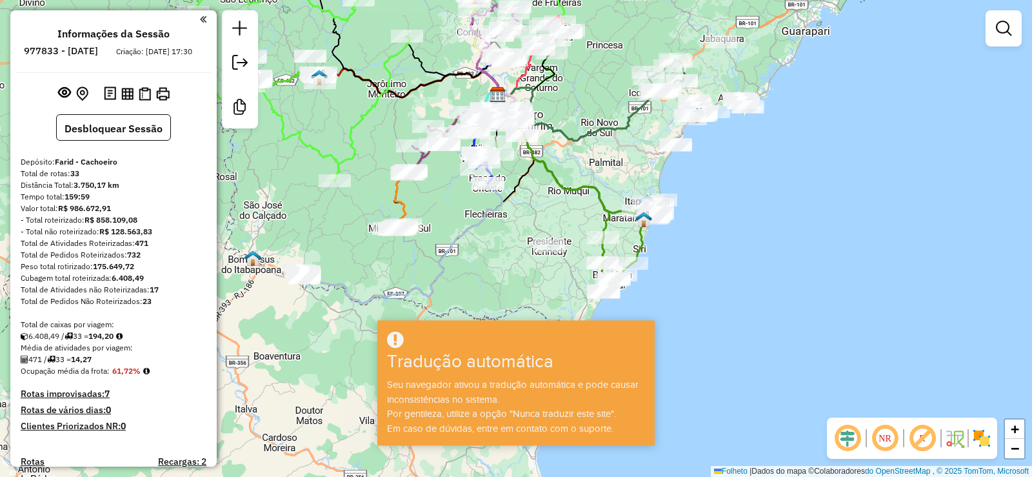
click at [586, 353] on h3 "Tradução automática" at bounding box center [493, 362] width 212 height 22
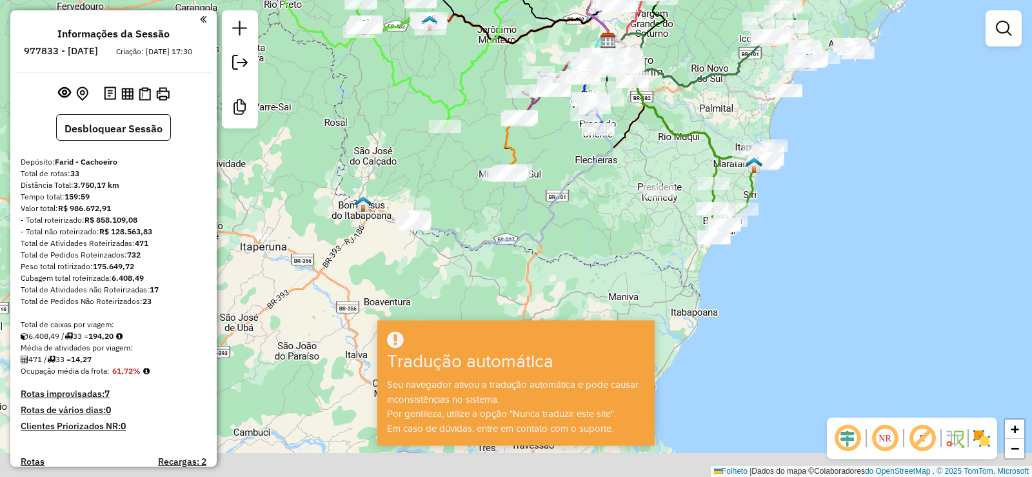
drag, startPoint x: 394, startPoint y: 249, endPoint x: 483, endPoint y: 214, distance: 95.2
click at [483, 214] on div "Janela de atendimento Grau de atendimento Capacidade Transportadoras Veículos C…" at bounding box center [516, 238] width 1032 height 477
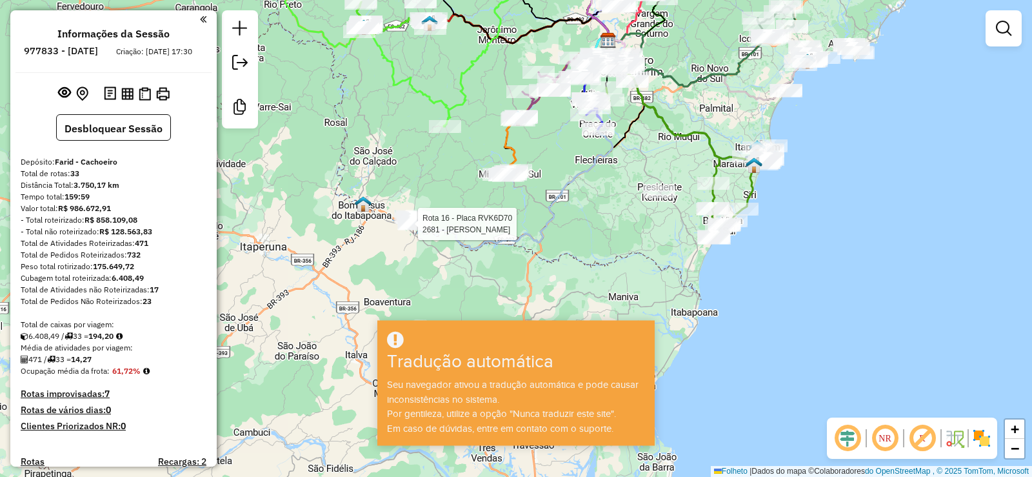
select select "**********"
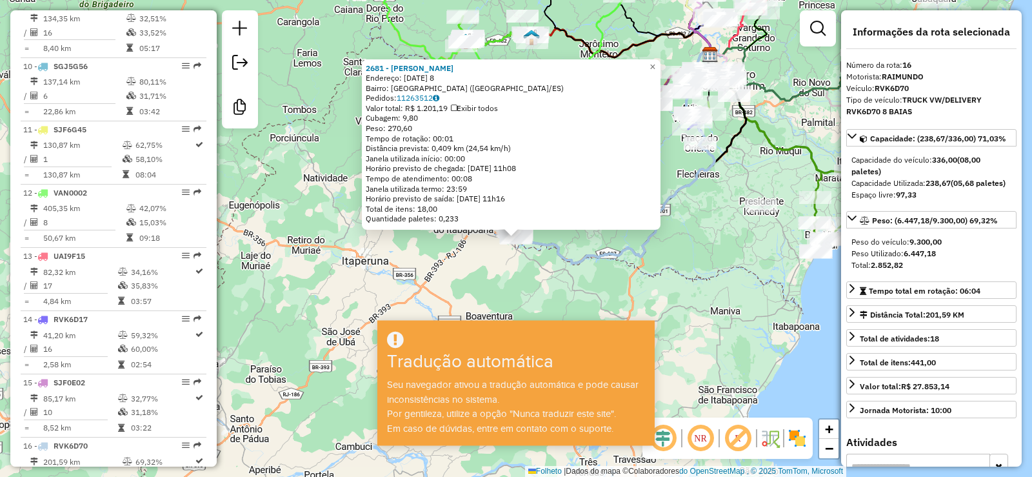
scroll to position [1459, 0]
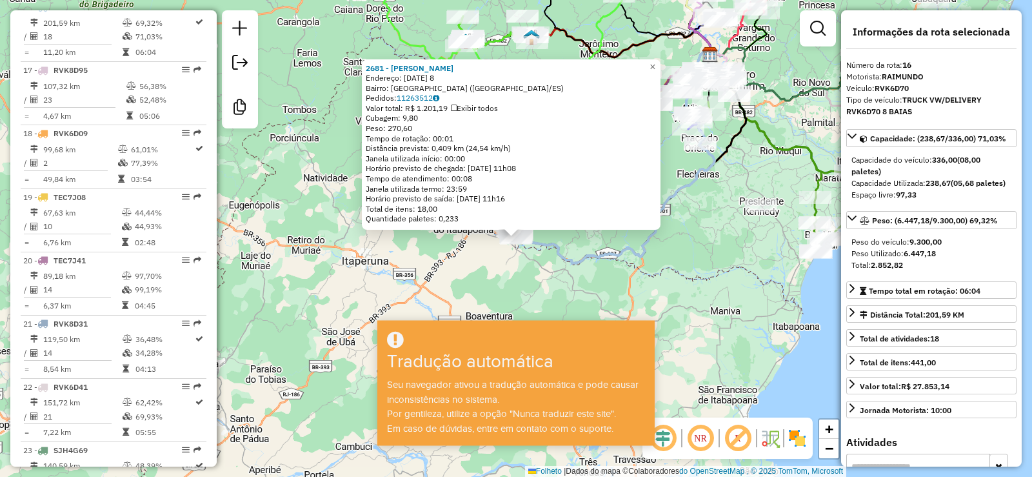
click at [420, 246] on div "2681 - BEATRIZ DE ARAUJO MA Endereço: 29 DE JANEIRO 8 Bairro: PARQUE DAS PALMEI…" at bounding box center [516, 238] width 1032 height 477
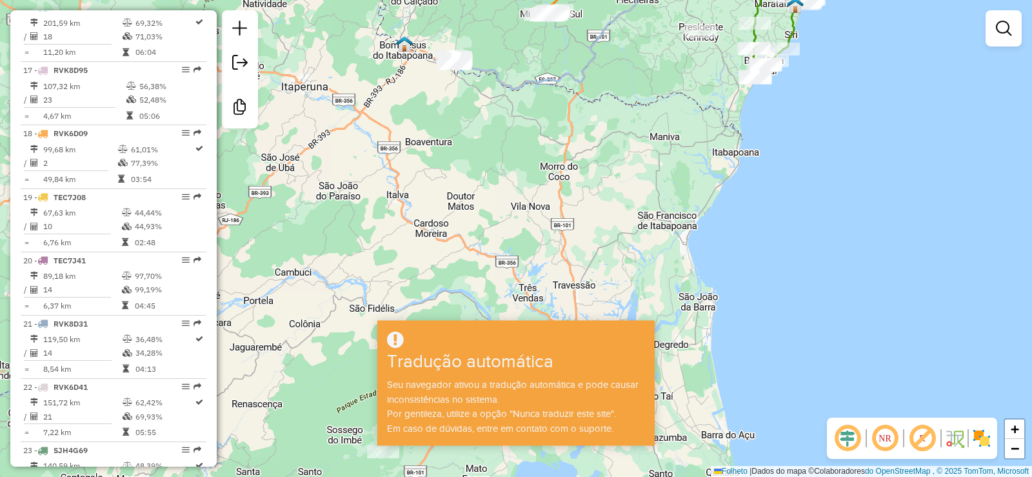
drag, startPoint x: 523, startPoint y: 272, endPoint x: 462, endPoint y: 97, distance: 184.5
click at [462, 97] on div "Janela de atendimento Grau de atendimento Capacidade Transportadoras Veículos C…" at bounding box center [516, 238] width 1032 height 477
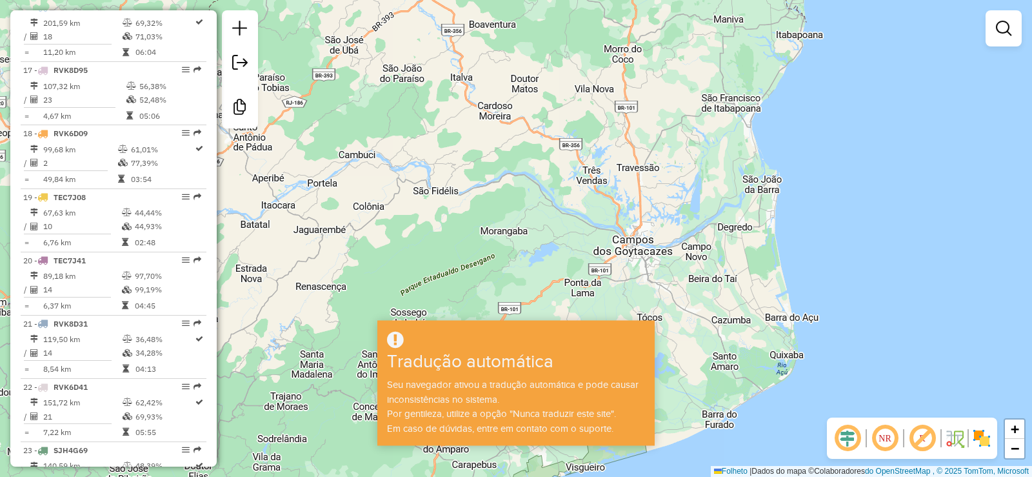
drag, startPoint x: 448, startPoint y: 235, endPoint x: 512, endPoint y: 117, distance: 134.2
click at [512, 117] on div "Janela de atendimento Grau de atendimento Capacidade Transportadoras Veículos C…" at bounding box center [516, 238] width 1032 height 477
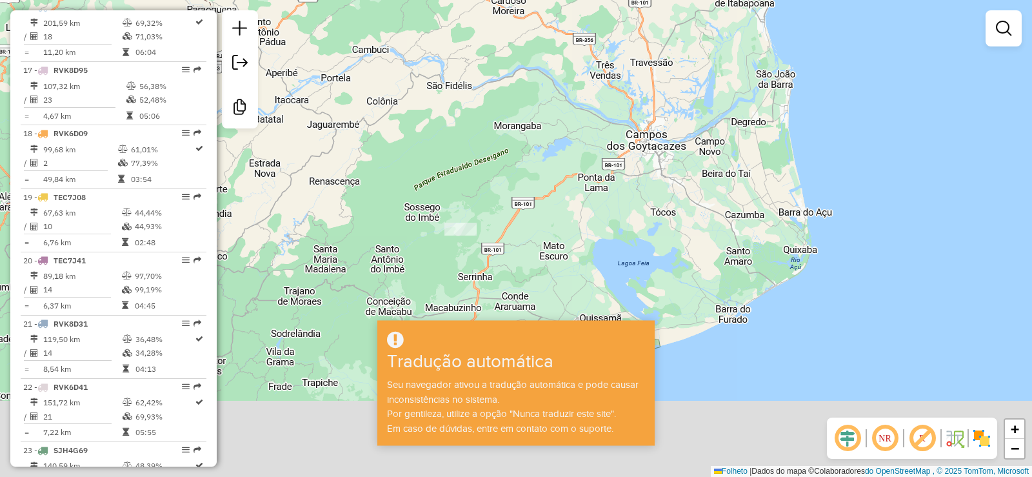
drag, startPoint x: 530, startPoint y: 233, endPoint x: 532, endPoint y: 217, distance: 16.2
click at [548, 176] on div "Janela de atendimento Grau de atendimento Capacidade Transportadoras Veículos C…" at bounding box center [516, 238] width 1032 height 477
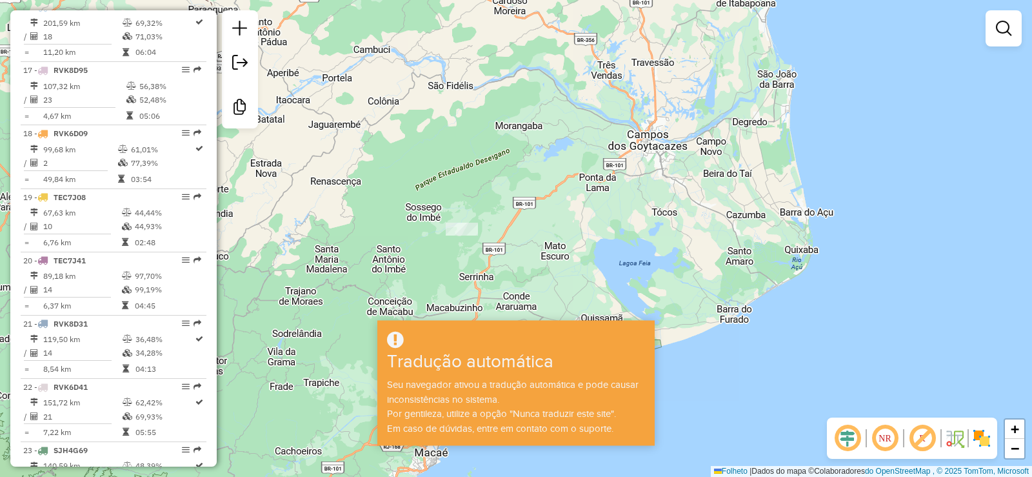
click at [459, 239] on div "Janela de atendimento Grau de atendimento Capacidade Transportadoras Veículos C…" at bounding box center [516, 238] width 1032 height 477
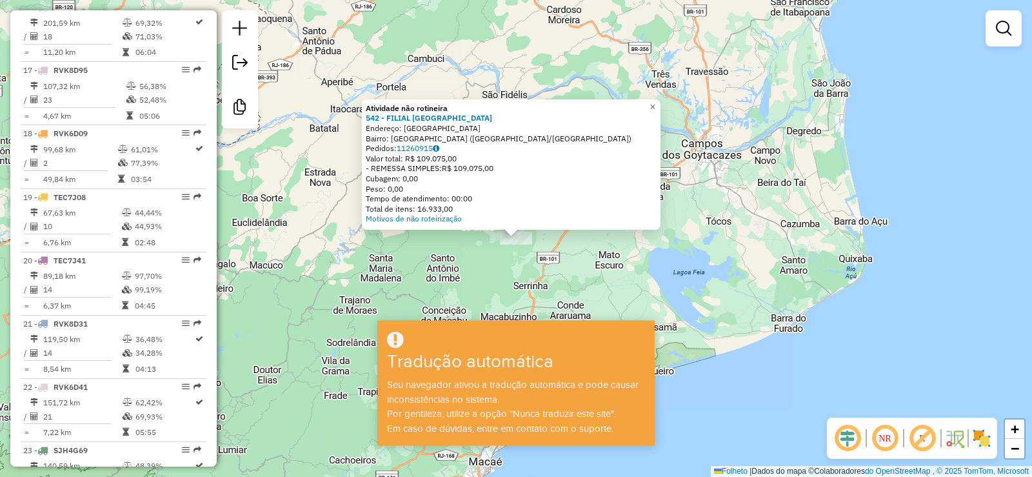
click at [486, 254] on div "Atividade não rotineira 542 - FILIAL NOVA RIO Endereço: RIO SAO PAULO 6011 Bair…" at bounding box center [516, 238] width 1032 height 477
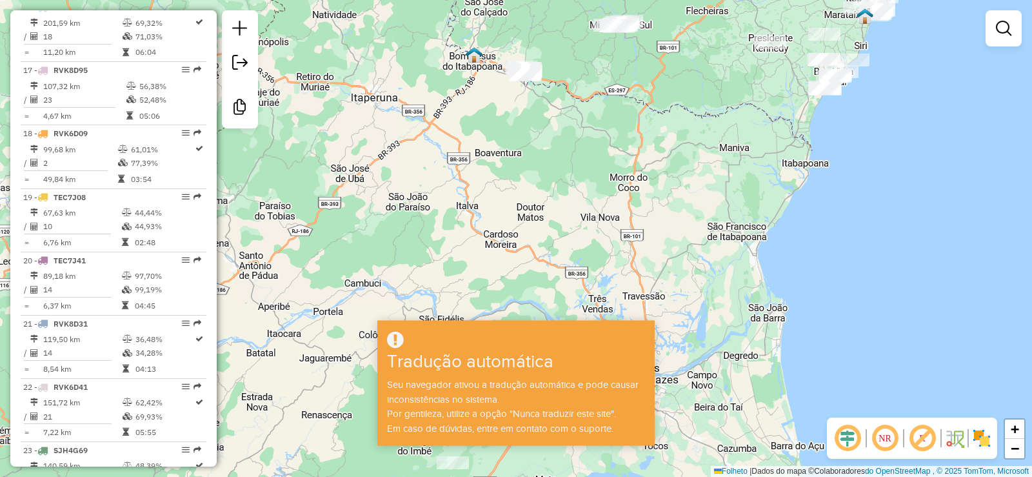
drag, startPoint x: 691, startPoint y: 135, endPoint x: 628, endPoint y: 359, distance: 233.3
click at [628, 359] on hb-app "Aguarde... Pop-up bloqueado! Seu navegador bloqueou automaticamente a abertura …" at bounding box center [516, 238] width 1032 height 477
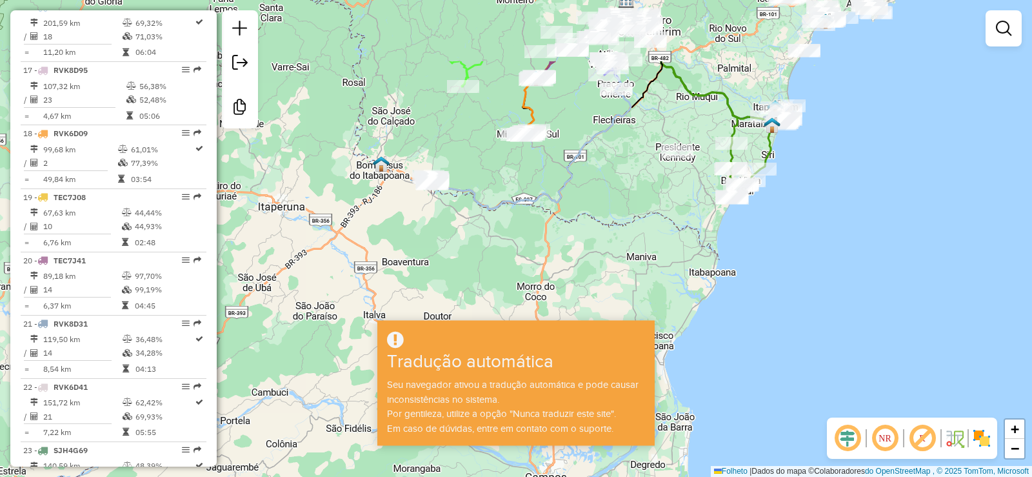
drag, startPoint x: 699, startPoint y: 107, endPoint x: 571, endPoint y: 252, distance: 192.9
click at [575, 255] on div "Janela de atendimento Grau de atendimento Capacidade Transportadoras Veículos C…" at bounding box center [516, 238] width 1032 height 477
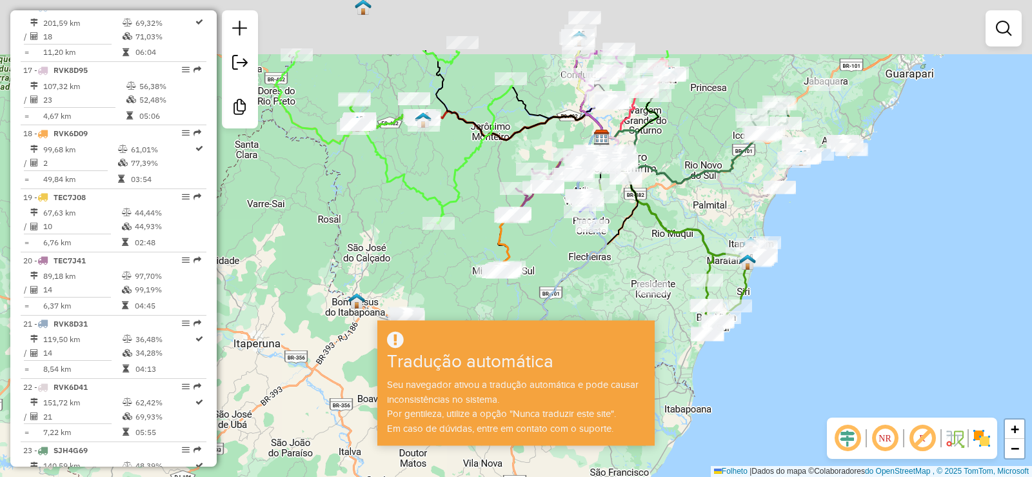
drag, startPoint x: 667, startPoint y: 108, endPoint x: 665, endPoint y: 170, distance: 61.3
click at [665, 170] on icon at bounding box center [682, 156] width 161 height 53
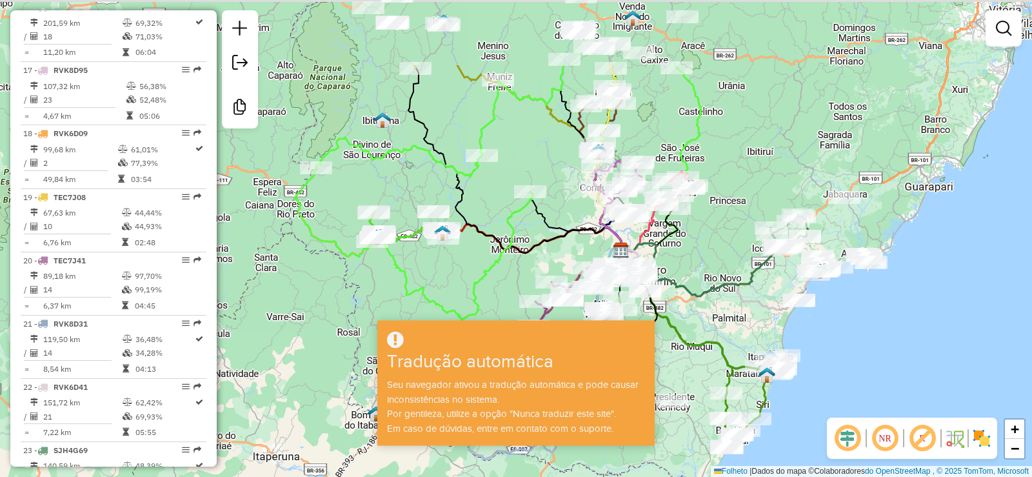
drag, startPoint x: 690, startPoint y: 114, endPoint x: 704, endPoint y: 210, distance: 97.1
click at [709, 215] on div "Janela de atendimento Grau de atendimento Capacidade Transportadoras Veículos C…" at bounding box center [516, 238] width 1032 height 477
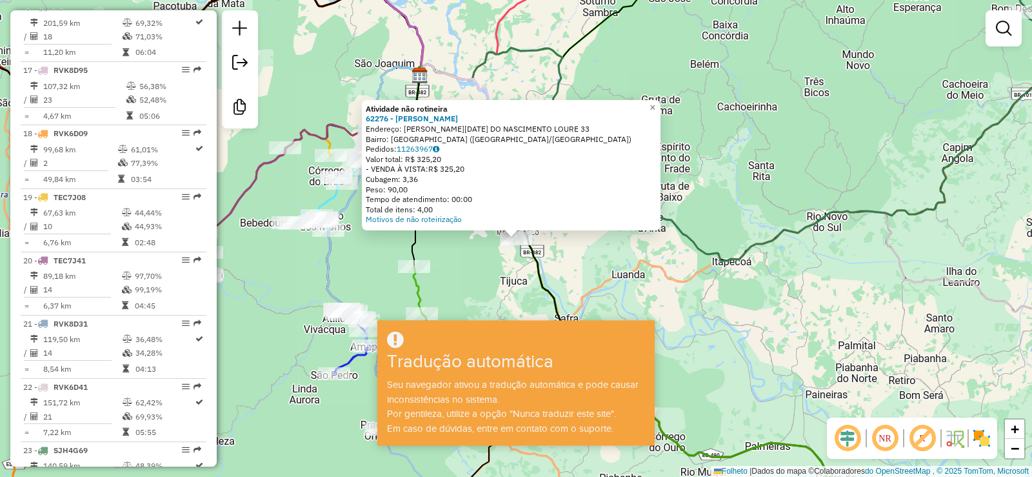
click at [634, 265] on div "Atividade não rotineira 62276 - GIZELI MOURA MACHAD Endereço: VERA LUCIA DO NAS…" at bounding box center [516, 238] width 1032 height 477
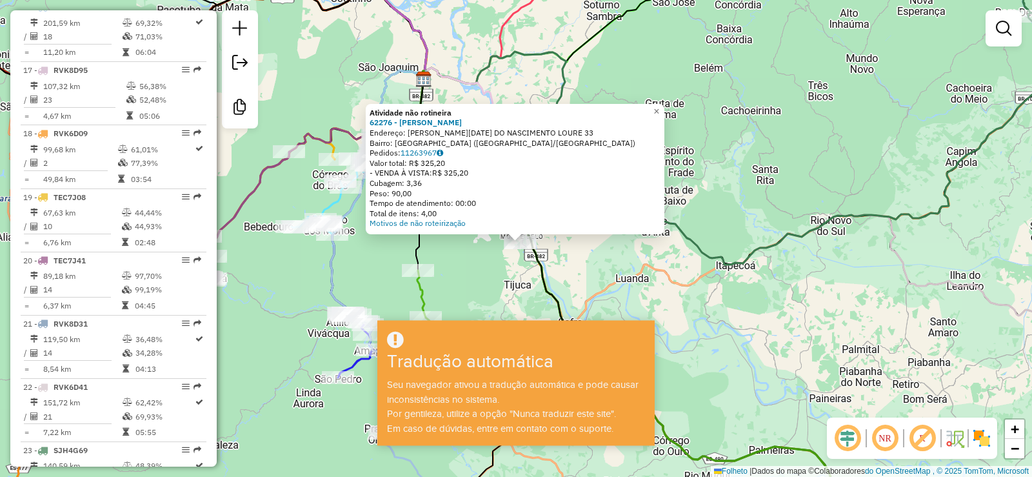
click at [621, 264] on div "Atividade não rotineira 62276 - GIZELI MOURA MACHAD Endereço: VERA LUCIA DO NAS…" at bounding box center [516, 238] width 1032 height 477
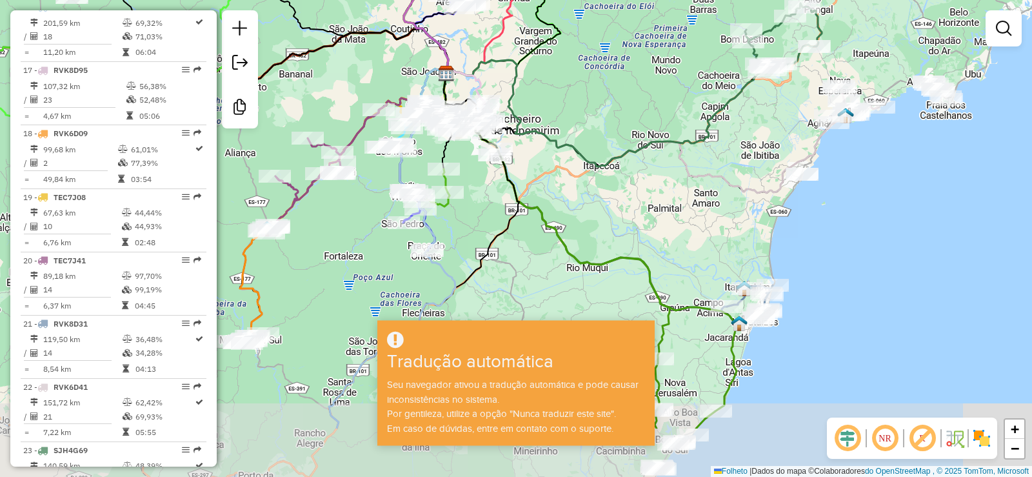
drag, startPoint x: 603, startPoint y: 270, endPoint x: 555, endPoint y: 174, distance: 107.6
click at [555, 174] on div "Janela de atendimento Grau de atendimento Capacidade Transportadoras Veículos C…" at bounding box center [516, 238] width 1032 height 477
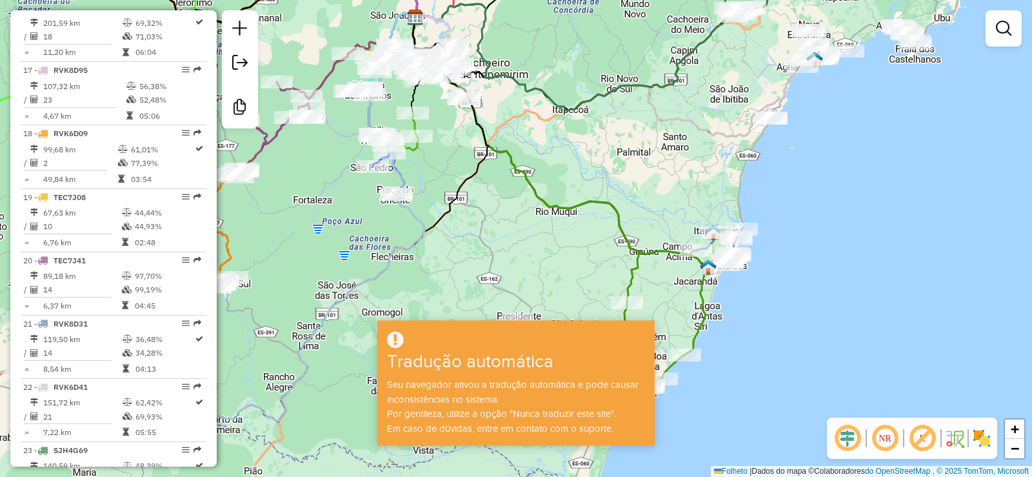
drag, startPoint x: 590, startPoint y: 217, endPoint x: 559, endPoint y: 159, distance: 66.4
click at [559, 159] on div "Janela de atendimento Grau de atendimento Capacidade Transportadoras Veículos C…" at bounding box center [516, 238] width 1032 height 477
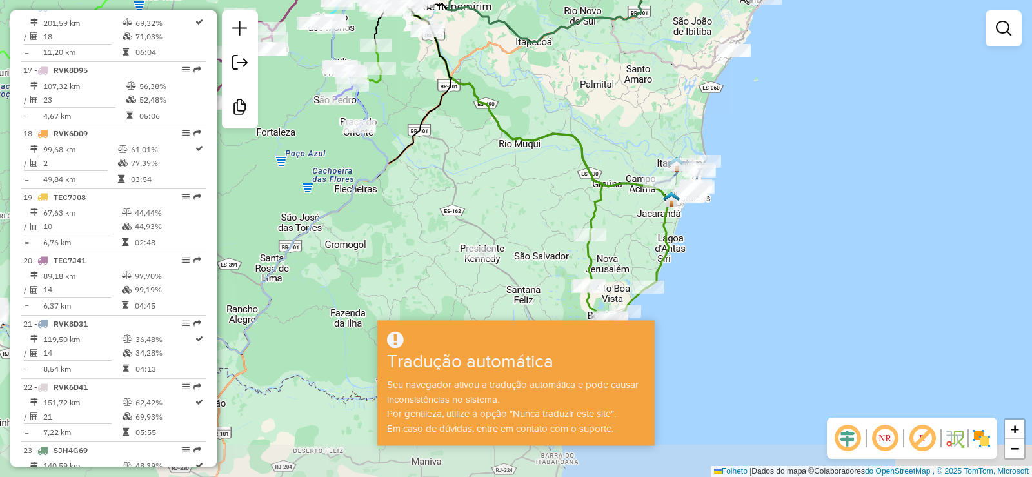
drag, startPoint x: 565, startPoint y: 191, endPoint x: 534, endPoint y: 141, distance: 58.8
click at [534, 141] on icon at bounding box center [514, 164] width 266 height 362
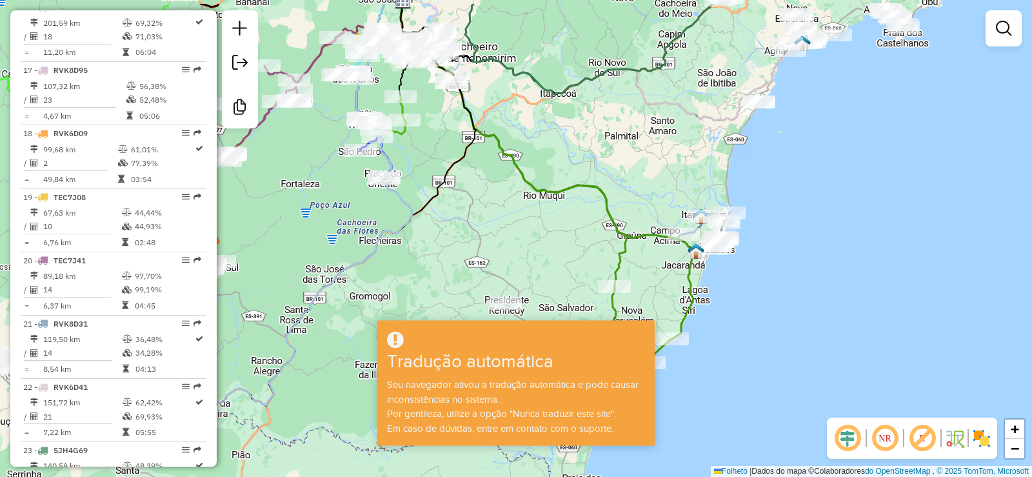
drag, startPoint x: 534, startPoint y: 141, endPoint x: 559, endPoint y: 192, distance: 57.1
click at [559, 192] on icon at bounding box center [539, 216] width 266 height 362
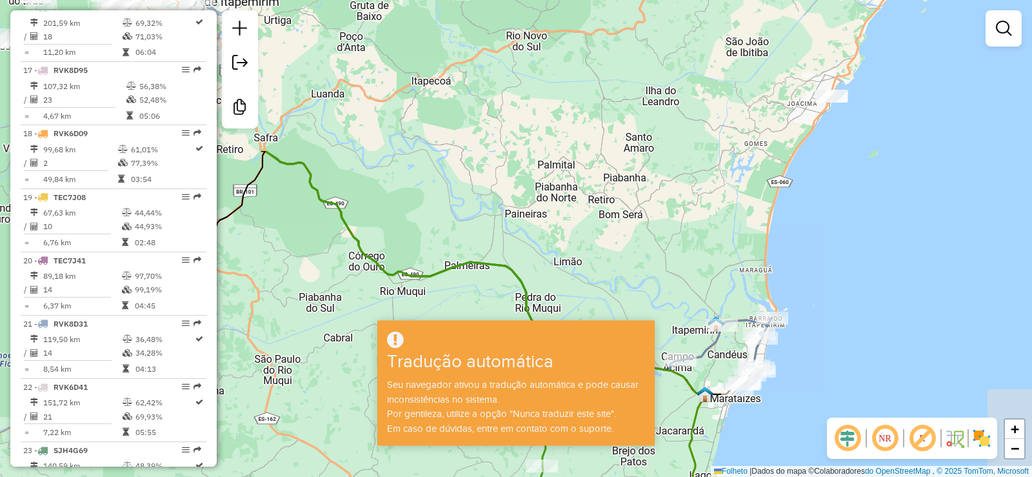
drag, startPoint x: 936, startPoint y: 116, endPoint x: 805, endPoint y: 315, distance: 238.0
click at [805, 315] on div "Janela de atendimento Grau de atendimento Capacidade Transportadoras Veículos C…" at bounding box center [516, 238] width 1032 height 477
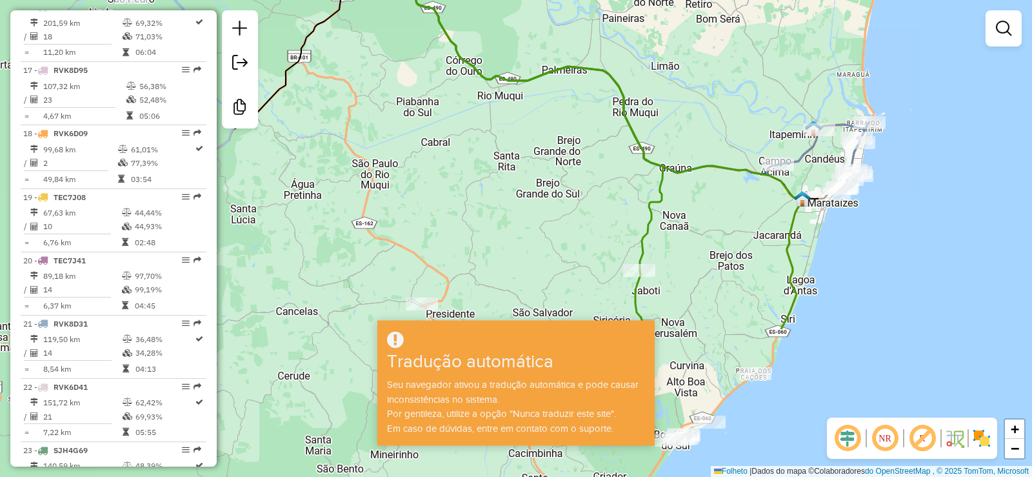
drag, startPoint x: 803, startPoint y: 315, endPoint x: 902, endPoint y: 118, distance: 220.2
click at [902, 118] on div "Janela de atendimento Grau de atendimento Capacidade Transportadoras Veículos C…" at bounding box center [516, 238] width 1032 height 477
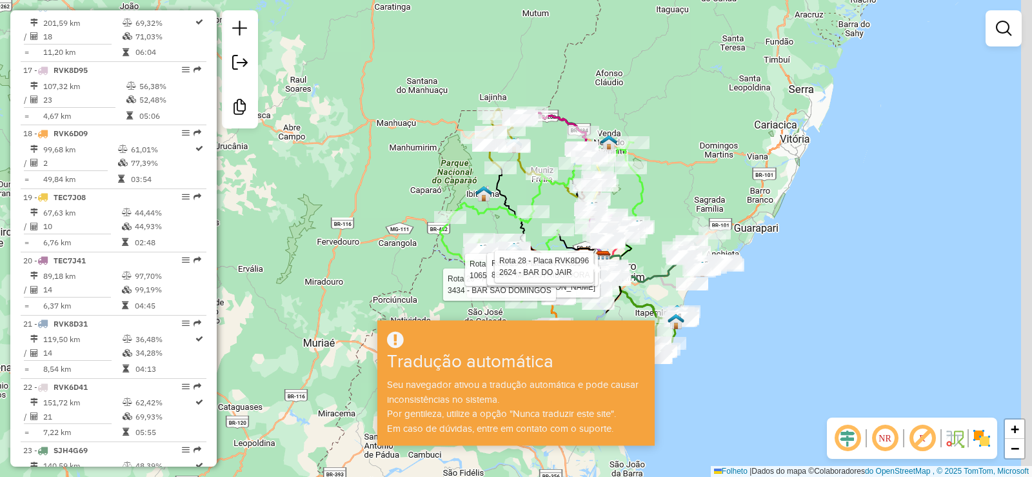
drag, startPoint x: 572, startPoint y: 149, endPoint x: 517, endPoint y: 165, distance: 57.0
click at [515, 165] on icon at bounding box center [558, 202] width 89 height 112
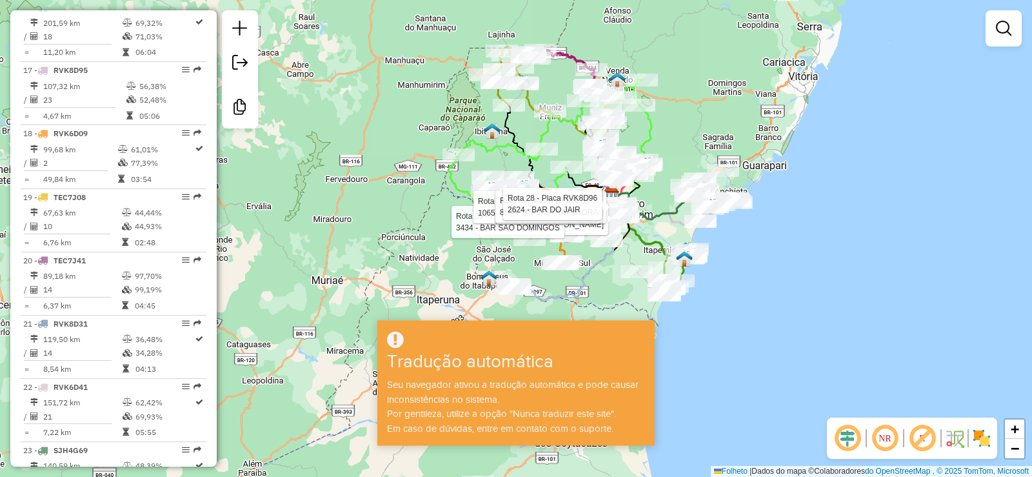
drag, startPoint x: 771, startPoint y: 75, endPoint x: 783, endPoint y: 12, distance: 63.7
click at [783, 12] on div "Rota 20 - Placa TEC7J41 58923 - BAR DO IVANILDO Rota 20 - Placa TEC7J41 3434 - …" at bounding box center [516, 238] width 1032 height 477
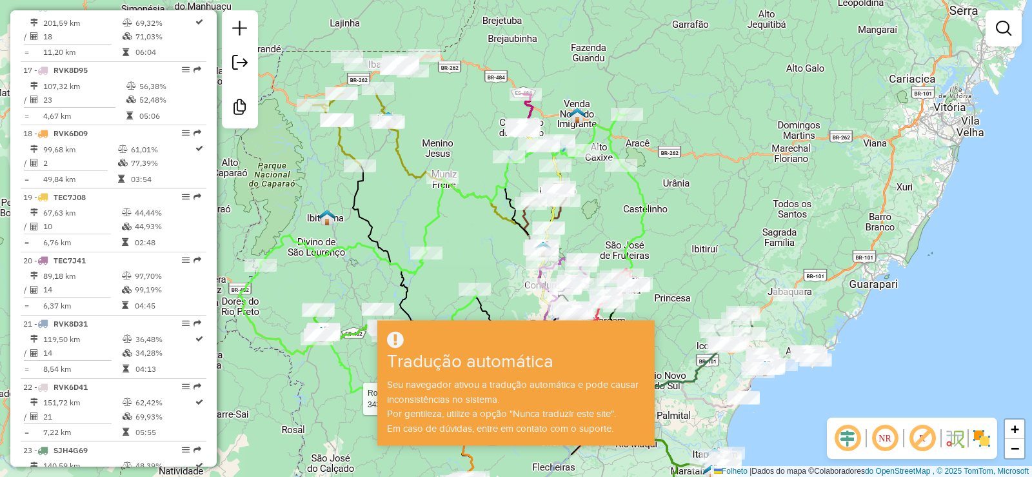
drag, startPoint x: 417, startPoint y: 146, endPoint x: 306, endPoint y: 289, distance: 181.1
click at [306, 289] on div "Rota 20 - Placa TEC7J41 58923 - BAR DO IVANILDO Rota 20 - Placa TEC7J41 3434 - …" at bounding box center [516, 238] width 1032 height 477
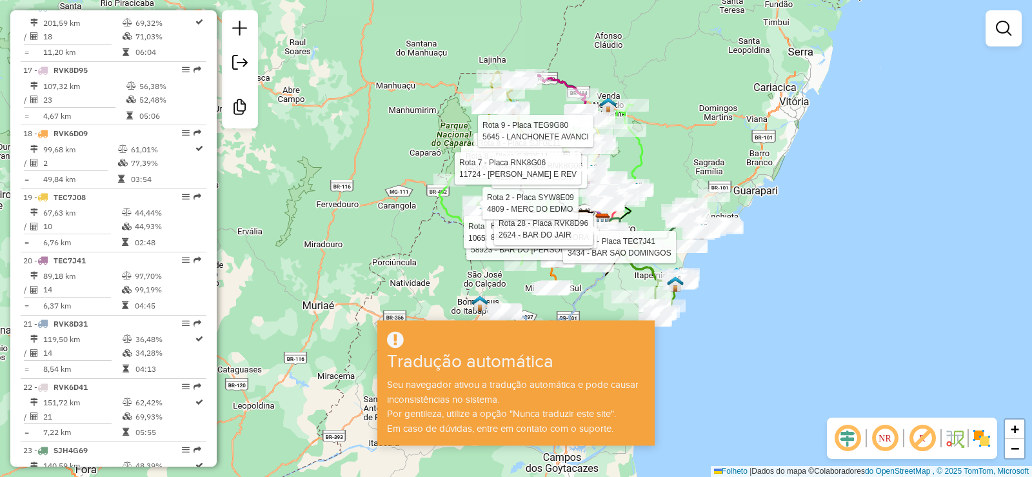
click at [662, 134] on div "Rota 20 - Placa TEC7J41 58923 - BAR DO IVANILDO Rota 20 - Placa TEC7J41 3434 - …" at bounding box center [516, 238] width 1032 height 477
